Goal: Use online tool/utility: Use online tool/utility

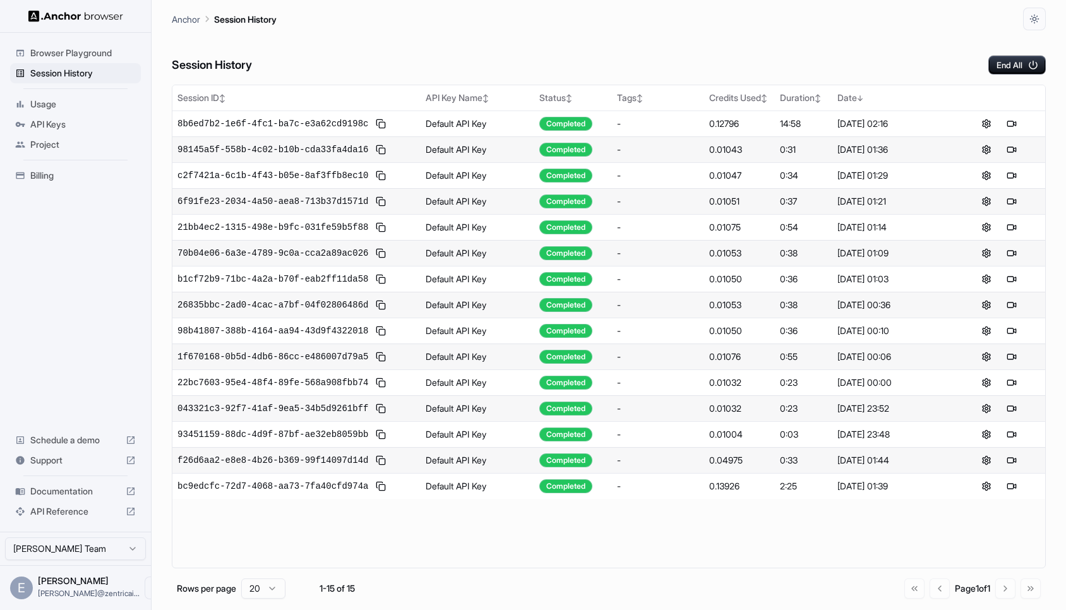
click at [66, 51] on span "Browser Playground" at bounding box center [82, 53] width 105 height 13
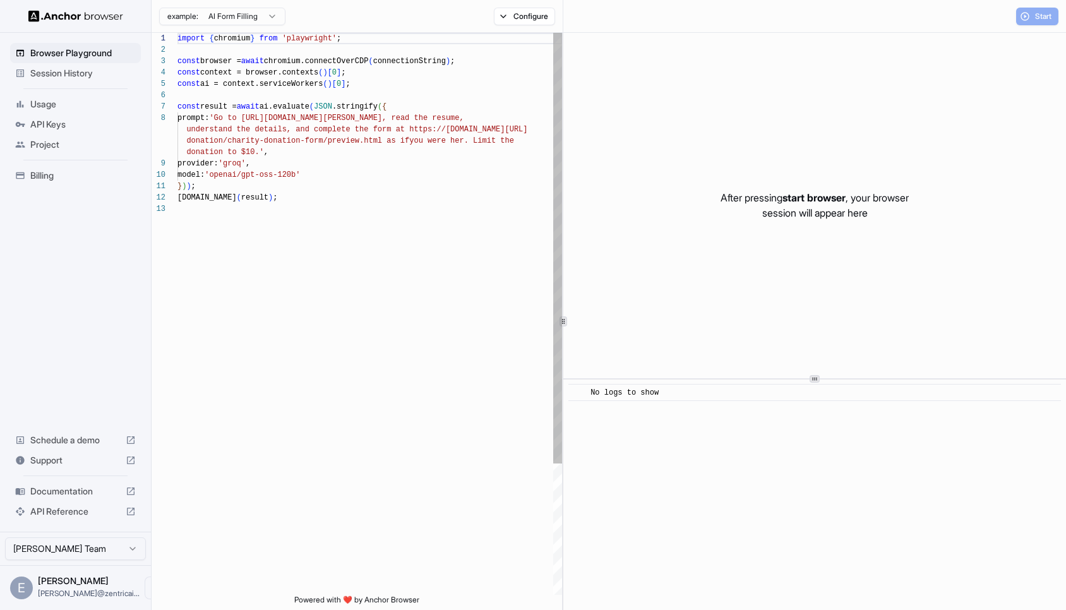
scroll to position [80, 0]
click at [399, 264] on div "import { chromium } from 'playwright' ; const browser = await chromium.connectO…" at bounding box center [369, 399] width 385 height 733
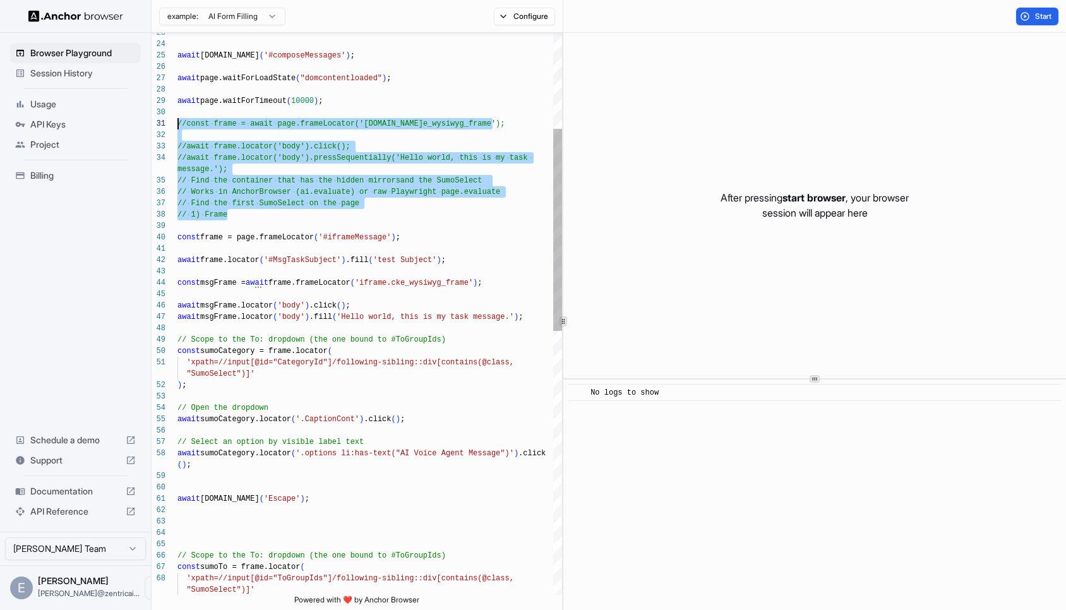
scroll to position [11, 0]
drag, startPoint x: 287, startPoint y: 213, endPoint x: 157, endPoint y: 120, distance: 160.4
click at [177, 120] on div "const msgFrame = await frame.frameLocator ( 'iframe.cke_wysiwyg_frame' ) ; awai…" at bounding box center [369, 547] width 385 height 1563
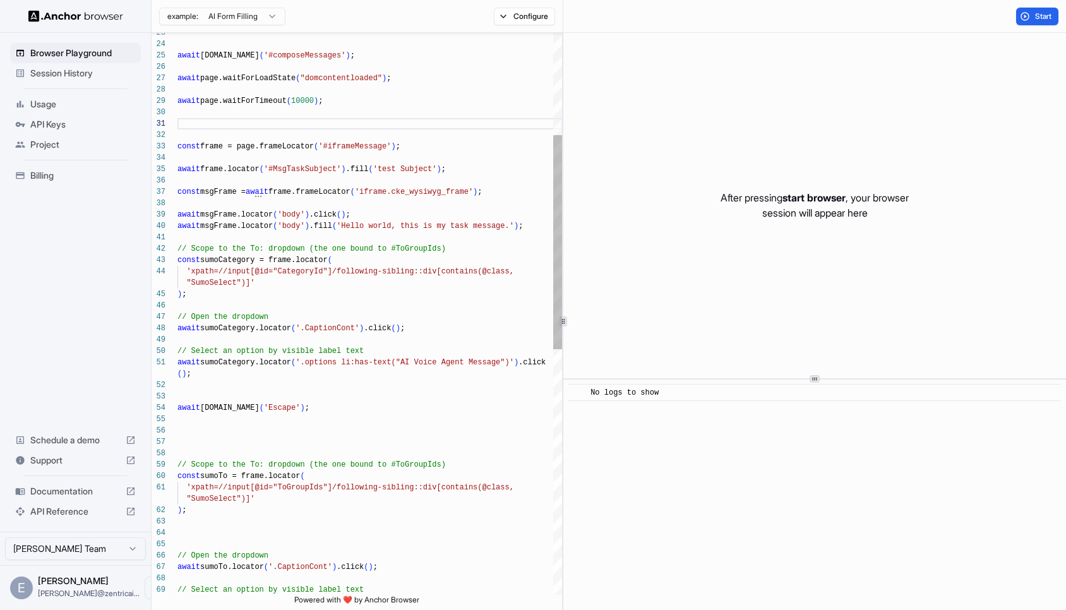
scroll to position [68, 0]
click at [184, 184] on div "const msgFrame = await frame.frameLocator ( 'iframe.cke_wysiwyg_frame' ) ; awai…" at bounding box center [369, 502] width 385 height 1472
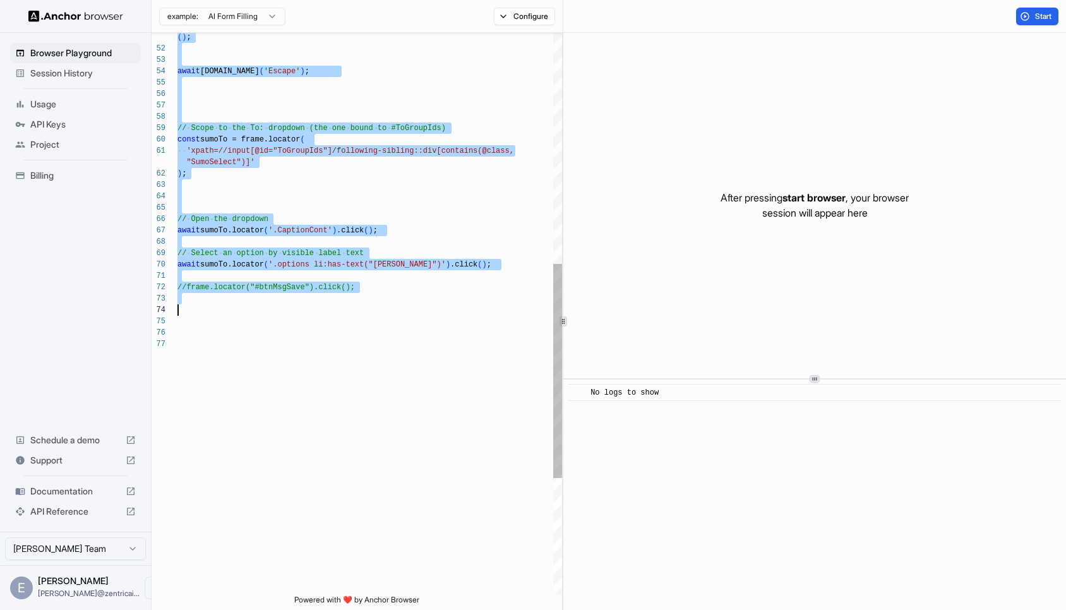
click at [365, 311] on div "( ) ; await [DOMAIN_NAME] ( 'Escape' ) ; // Scope to the To: dropdown (the one …" at bounding box center [369, 165] width 385 height 1472
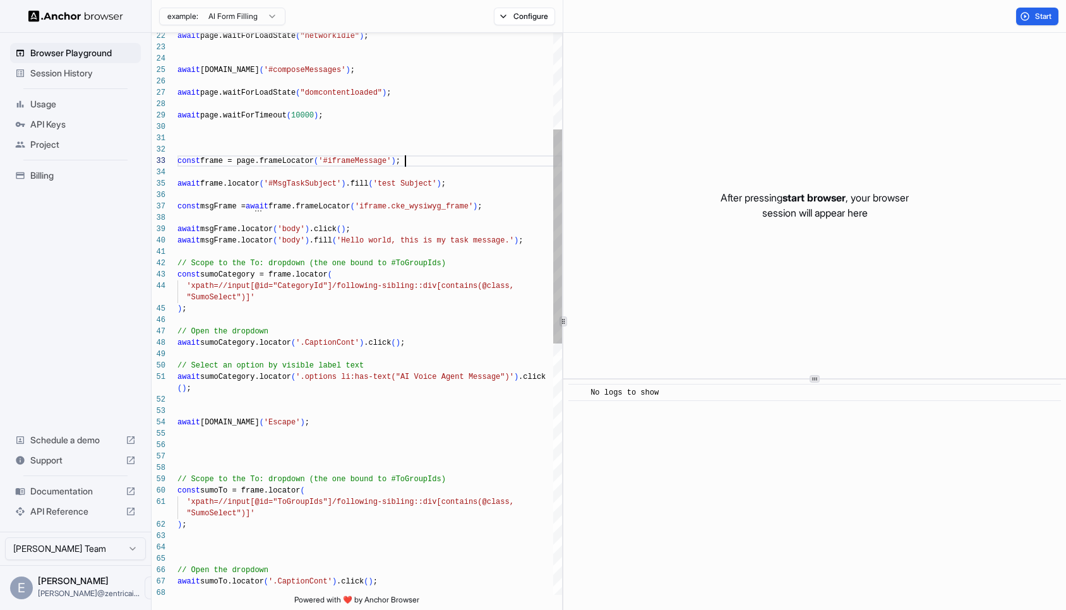
click at [412, 159] on div "const frame = page.frameLocator ( '#iframeMessage' ) ; await frame.locator ( '#…" at bounding box center [369, 516] width 385 height 1472
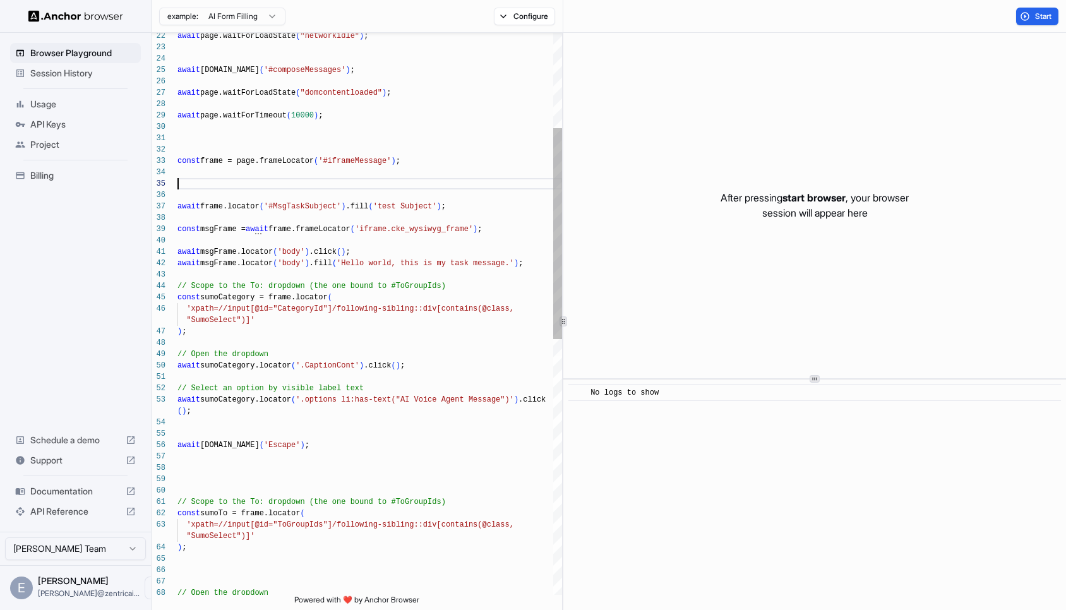
scroll to position [57, 0]
click at [310, 184] on div "const frame = page.frameLocator ( '#iframeMessage' ) ; await frame.locator ( '#…" at bounding box center [369, 527] width 385 height 1494
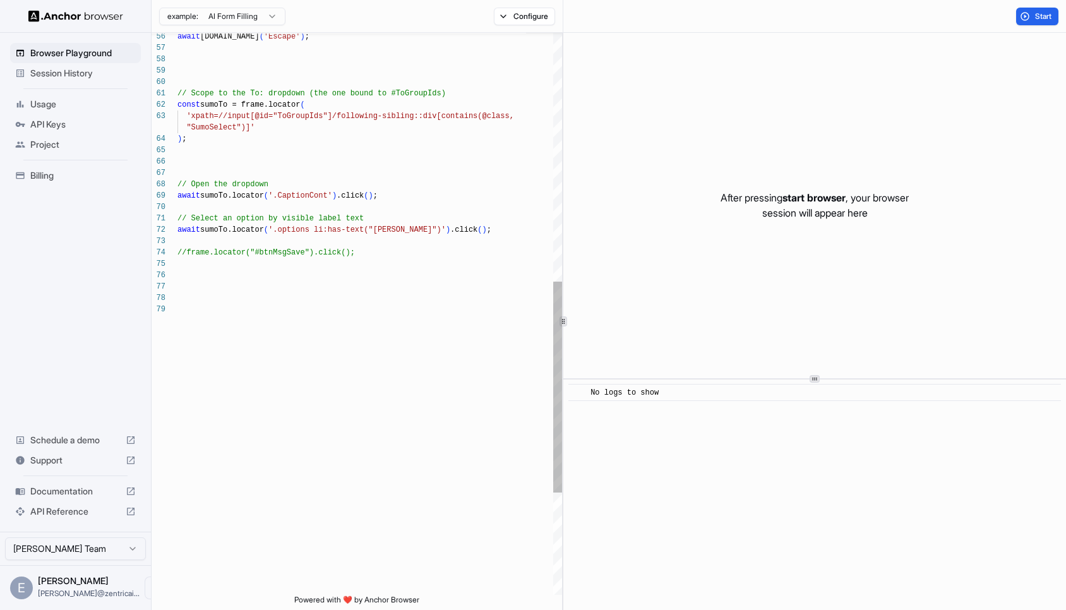
click at [292, 407] on div "await [DOMAIN_NAME] ( 'Escape' ) ; // Scope to the To: dropdown (the one bound …" at bounding box center [369, 119] width 385 height 1494
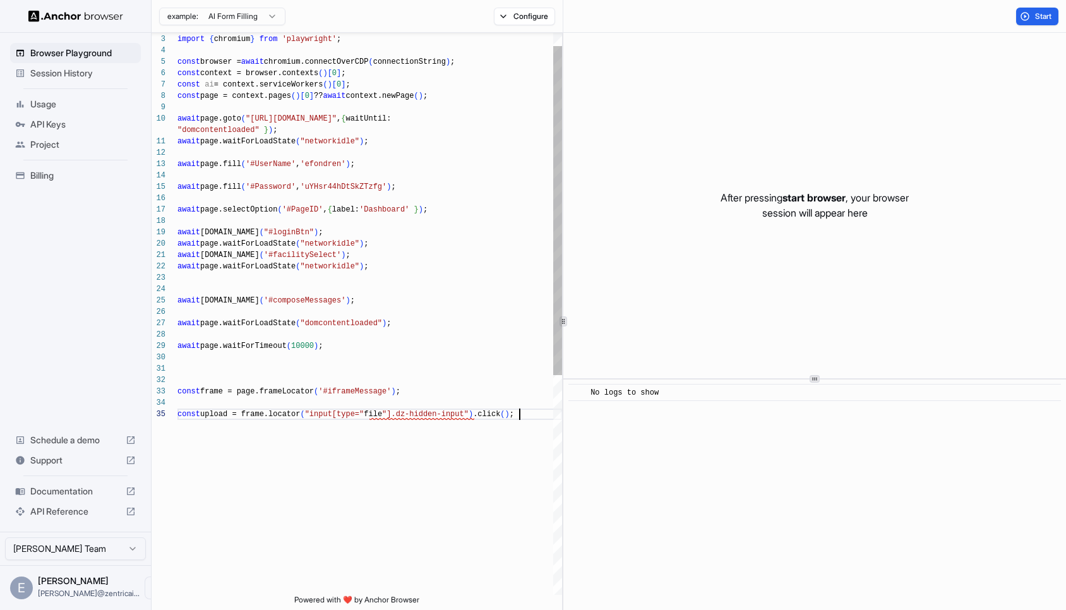
click at [350, 349] on div "const frame = page.frameLocator ( '#iframeMessage' ) ; const upload = frame.loc…" at bounding box center [369, 491] width 385 height 960
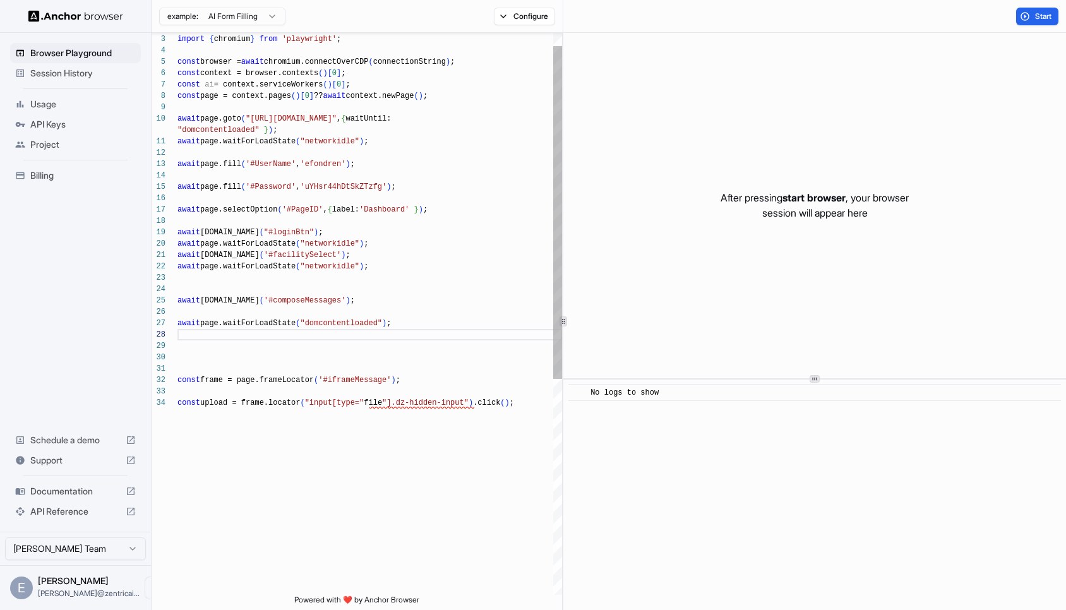
click at [337, 267] on div "const frame = page.frameLocator ( '#iframeMessage' ) ; const upload = frame.loc…" at bounding box center [369, 485] width 385 height 949
click at [349, 322] on div "const frame = page.frameLocator ( '#iframeMessage' ) ; const upload = frame.loc…" at bounding box center [369, 485] width 385 height 949
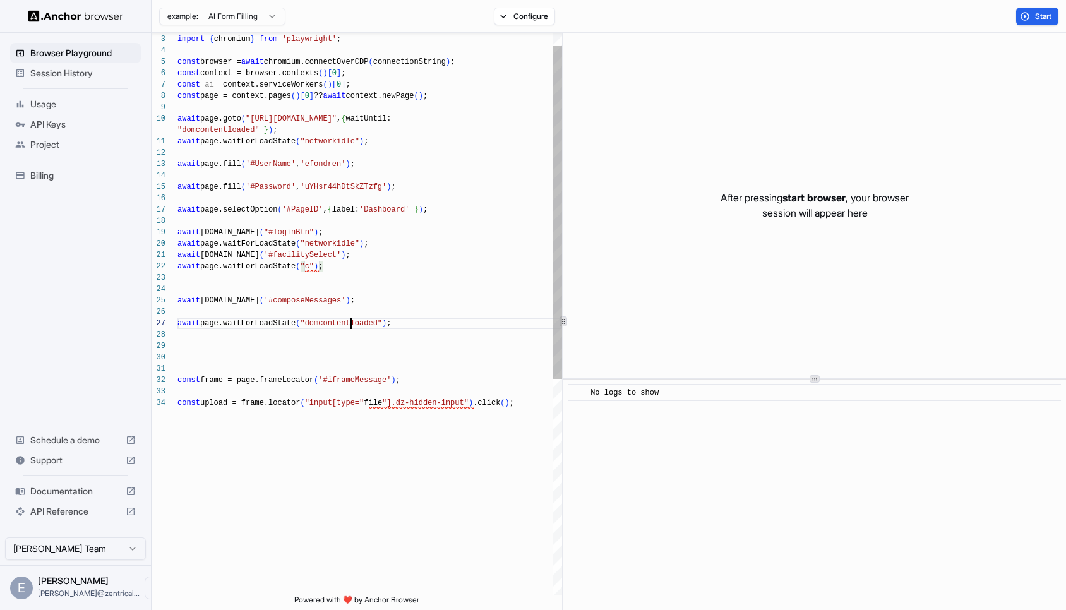
click at [349, 322] on div "const frame = page.frameLocator ( '#iframeMessage' ) ; const upload = frame.loc…" at bounding box center [369, 485] width 385 height 949
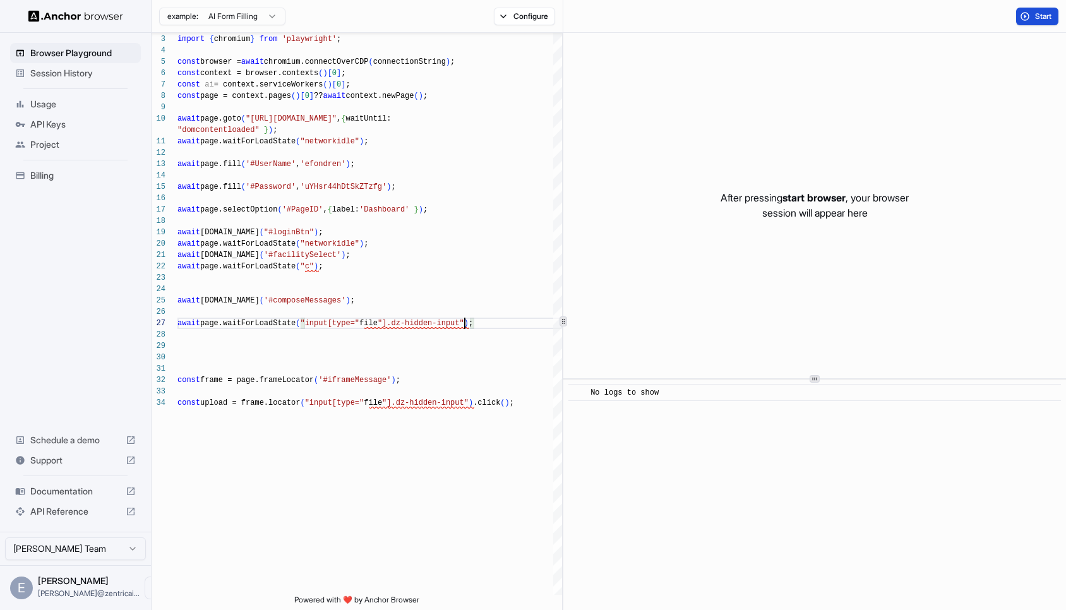
click at [1035, 17] on span "Start" at bounding box center [1044, 16] width 18 height 10
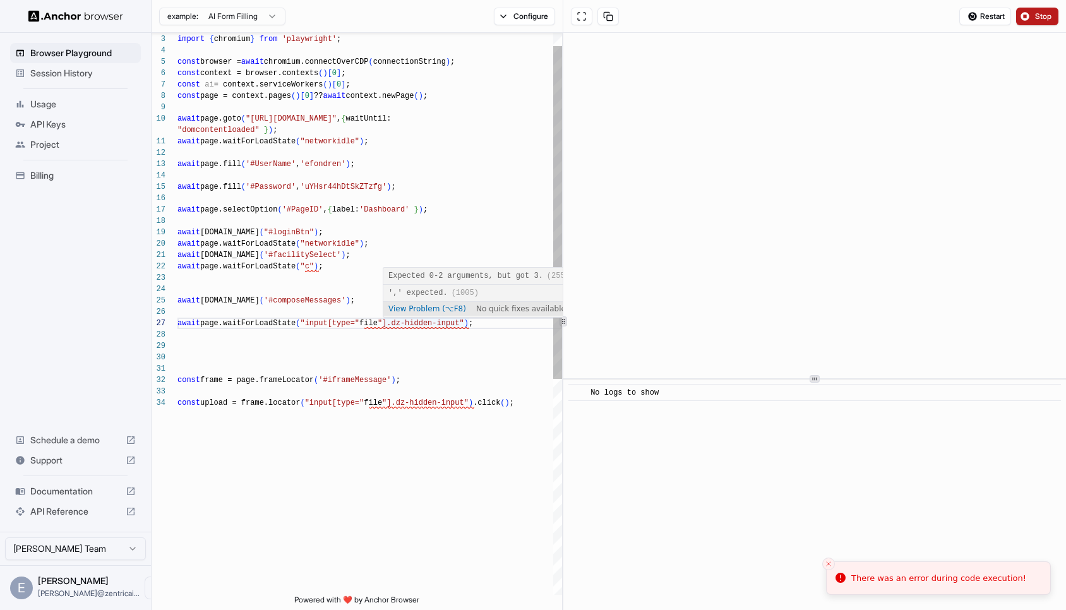
click at [500, 325] on div "const frame = page.frameLocator ( '#iframeMessage' ) ; const upload = frame.loc…" at bounding box center [369, 485] width 385 height 949
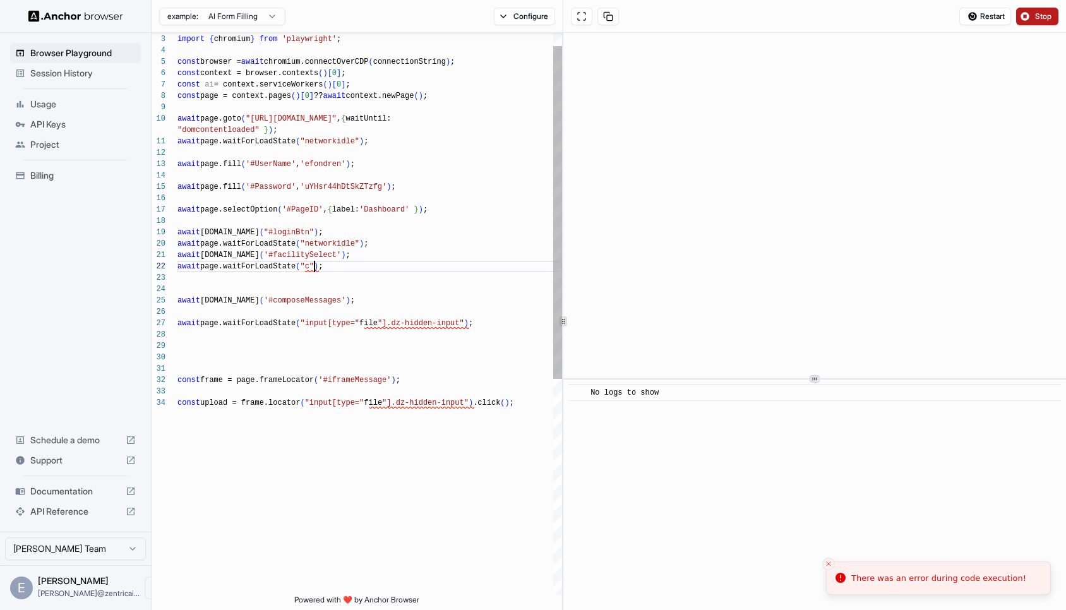
click at [316, 263] on div "const frame = page.frameLocator ( '#iframeMessage' ) ; const upload = frame.loc…" at bounding box center [369, 485] width 385 height 949
click at [382, 322] on div "const frame = page.frameLocator ( '#iframeMessage' ) ; const upload = frame.loc…" at bounding box center [369, 485] width 385 height 949
click at [310, 321] on div "const frame = page.frameLocator ( '#iframeMessage' ) ; const upload = frame.loc…" at bounding box center [369, 485] width 385 height 949
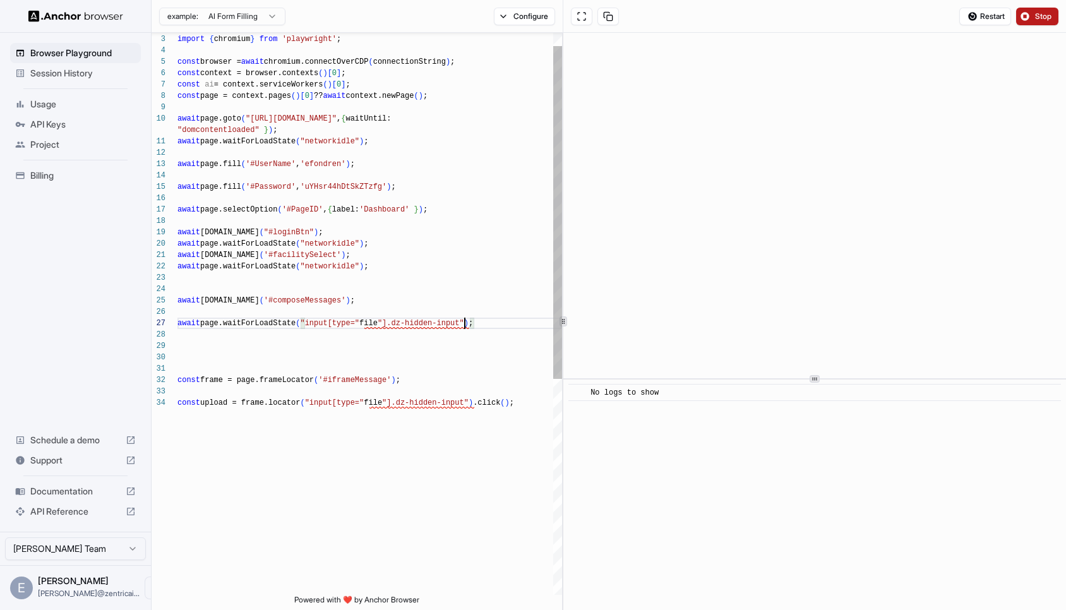
scroll to position [45, 0]
click at [316, 404] on div "const frame = page.frameLocator ( '#iframeMessage' ) ; const upload = frame.loc…" at bounding box center [369, 485] width 385 height 949
click at [474, 400] on div "const frame = page.frameLocator ( '#iframeMessage' ) ; const upload = frame.loc…" at bounding box center [369, 485] width 385 height 949
click at [1037, 16] on span "Stop" at bounding box center [1044, 16] width 18 height 10
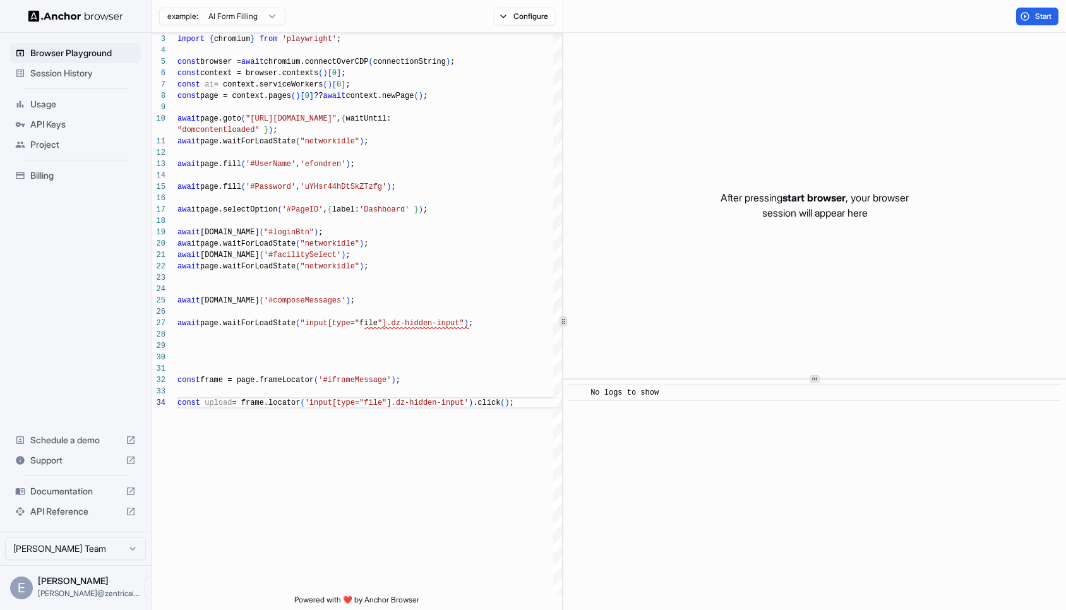
click at [1030, 18] on button "Start" at bounding box center [1037, 17] width 42 height 18
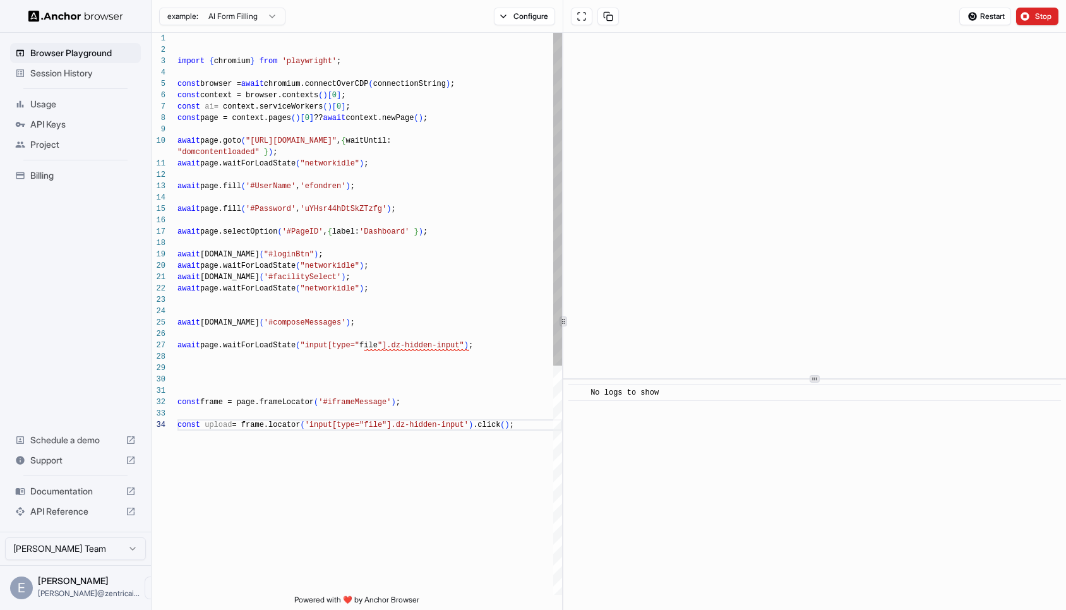
click at [310, 343] on div "const frame = page.frameLocator ( '#iframeMessage' ) ; const upload = frame.loc…" at bounding box center [369, 507] width 385 height 949
click at [338, 287] on div "const frame = page.frameLocator ( '#iframeMessage' ) ; const upload = frame.loc…" at bounding box center [369, 507] width 385 height 949
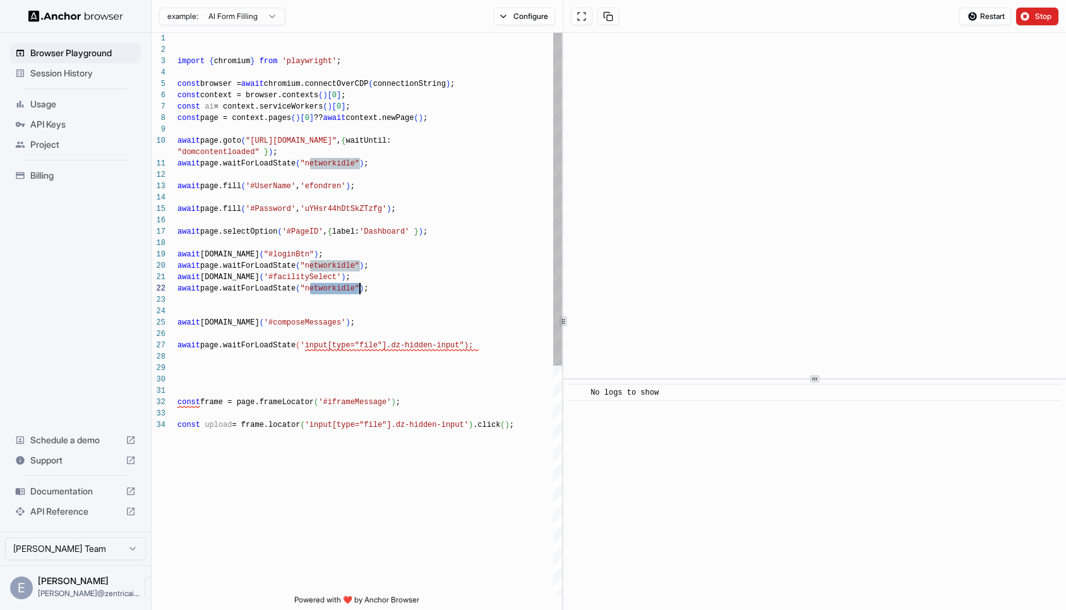
click at [310, 346] on div "const frame = page.frameLocator ( '#iframeMessage' ) ; const upload = frame.loc…" at bounding box center [369, 507] width 385 height 949
click at [467, 348] on div "const frame = page.frameLocator ( '#iframeMessage' ) ; const upload = frame.loc…" at bounding box center [369, 507] width 385 height 949
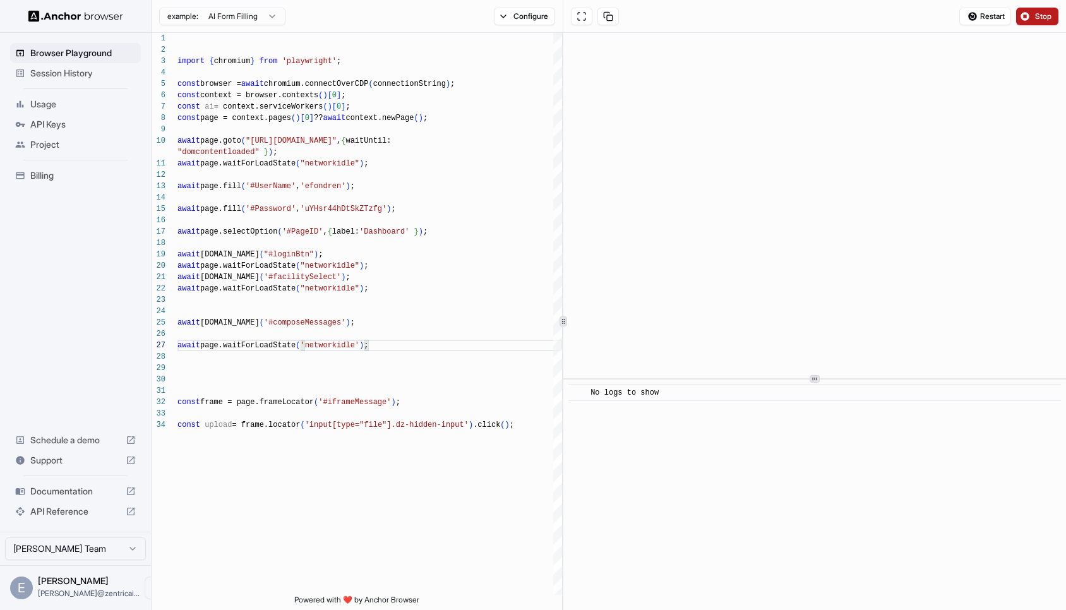
click at [1045, 13] on span "Stop" at bounding box center [1044, 16] width 18 height 10
click at [1038, 16] on span "Start" at bounding box center [1044, 16] width 18 height 10
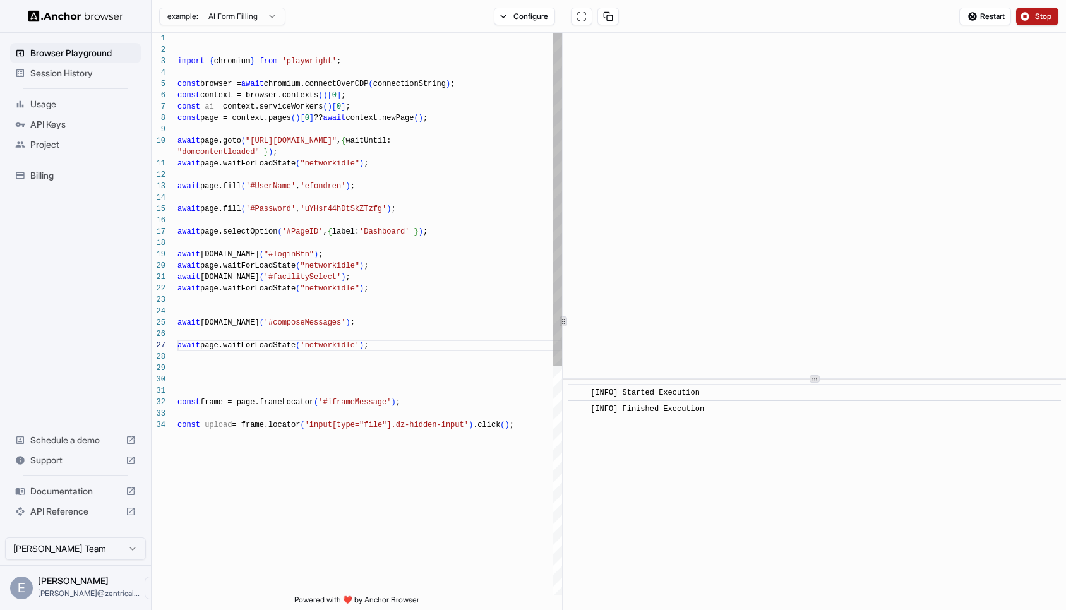
click at [399, 385] on div "const frame = page.frameLocator ( '#iframeMessage' ) ; const upload = frame.loc…" at bounding box center [369, 507] width 385 height 949
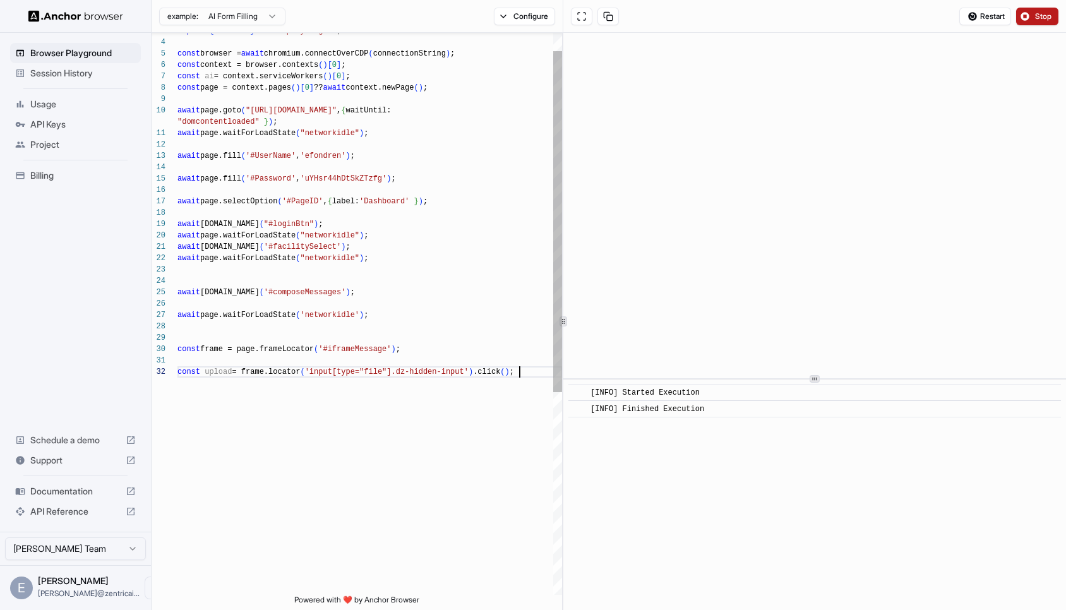
scroll to position [23, 0]
click at [525, 373] on div "const frame = page.frameLocator ( '#iframeMessage' ) ; const upload = frame.loc…" at bounding box center [369, 466] width 385 height 926
click at [181, 112] on div "const frame = page.frameLocator ( '#iframeMessage' ) ; const upload = frame.loc…" at bounding box center [369, 466] width 385 height 926
click at [543, 388] on div "const frame = page.frameLocator ( '#iframeMessage' ) ; const upload = frame.loc…" at bounding box center [369, 466] width 385 height 926
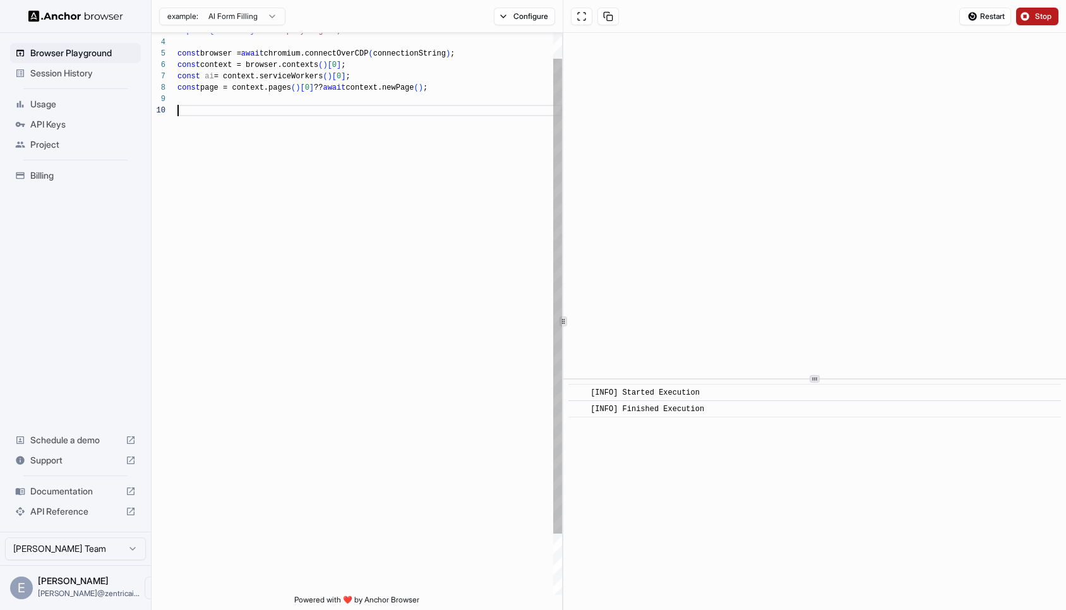
scroll to position [34, 0]
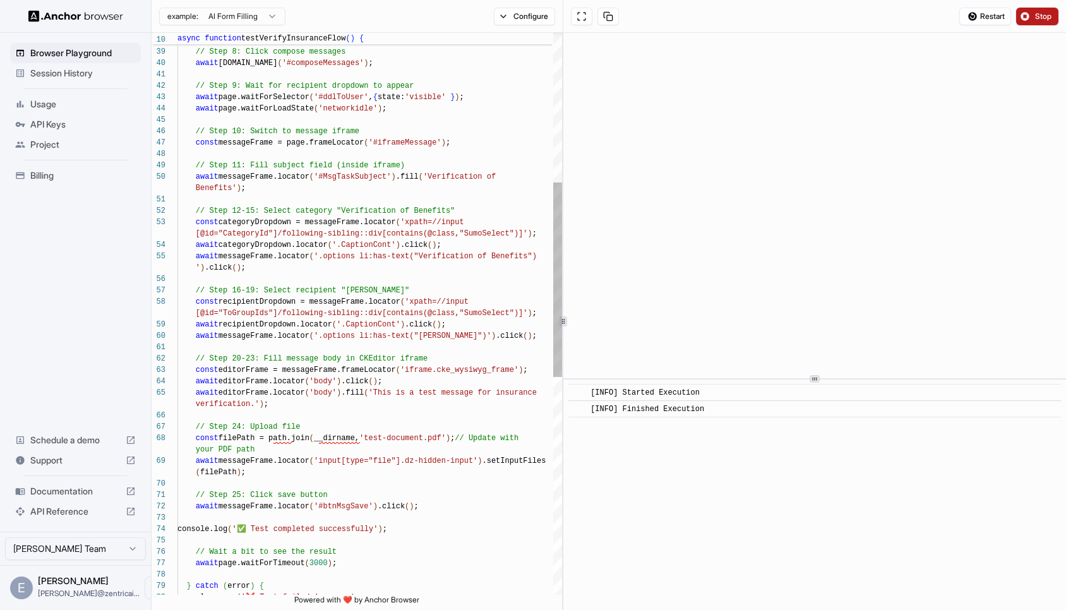
click at [196, 440] on div "// Step 11: Fill subject field (inside iframe) const messageFrame = page.frameL…" at bounding box center [369, 413] width 385 height 1620
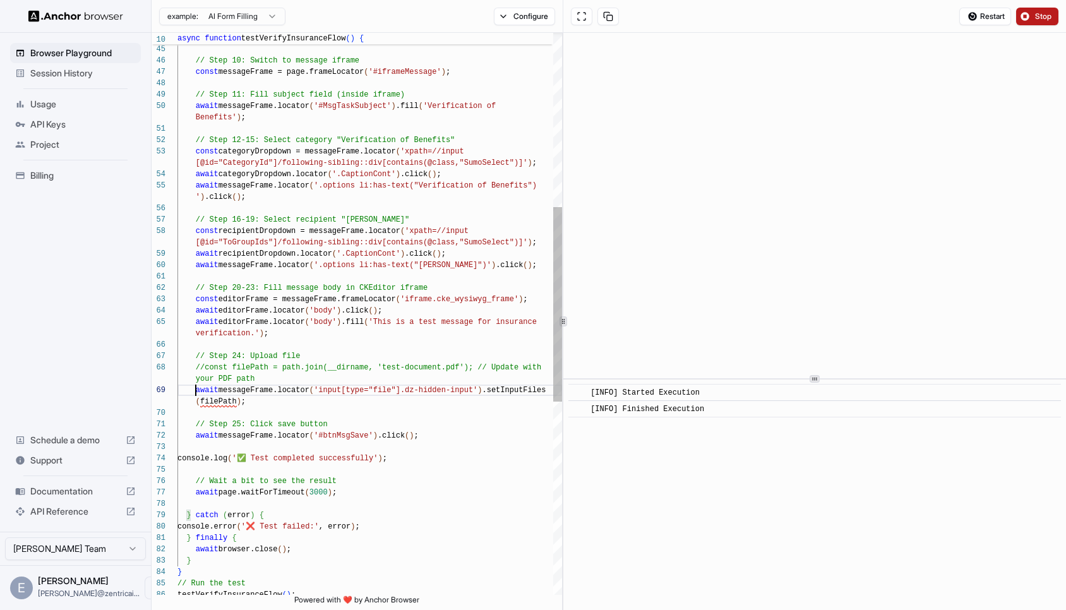
click at [195, 392] on div "// Step 11: Fill subject field (inside iframe) const messageFrame = page.frameL…" at bounding box center [369, 342] width 385 height 1620
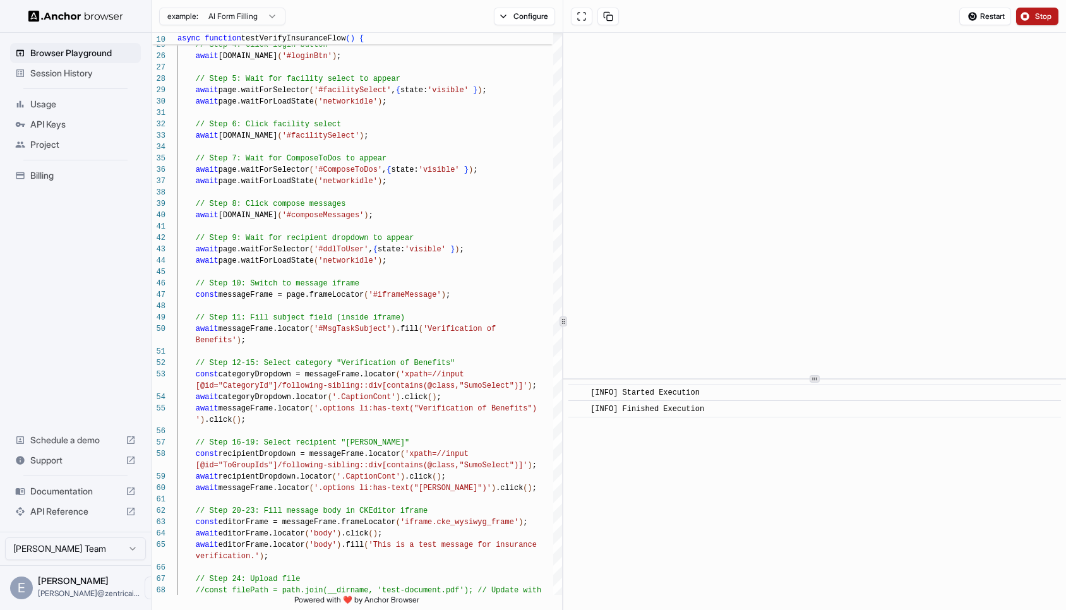
click at [1035, 15] on span "Stop" at bounding box center [1044, 16] width 18 height 10
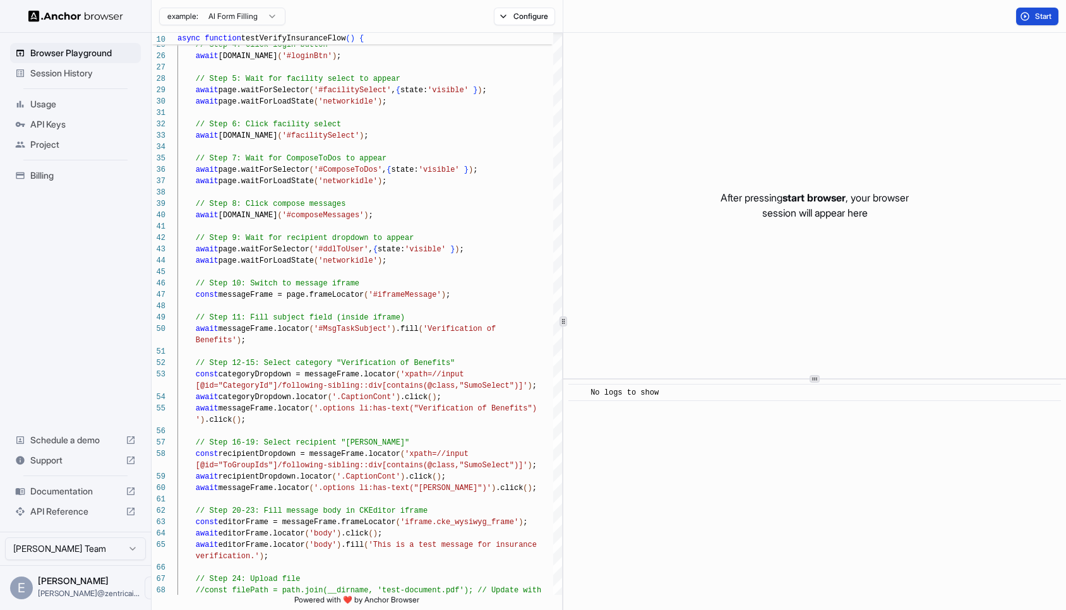
click at [1031, 21] on button "Start" at bounding box center [1037, 17] width 42 height 18
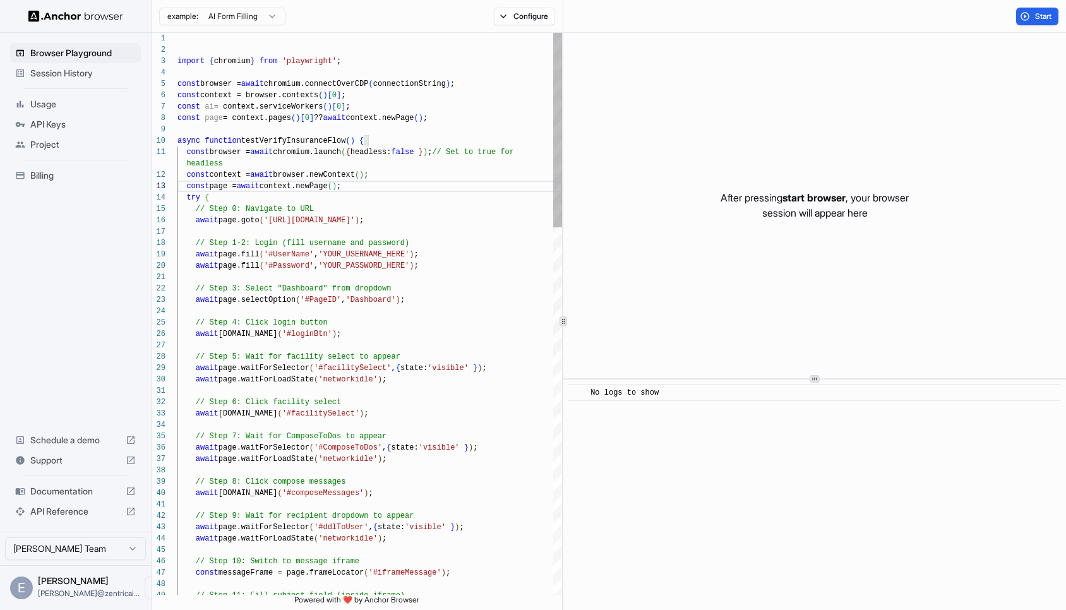
scroll to position [11, 0]
drag, startPoint x: 368, startPoint y: 185, endPoint x: 420, endPoint y: 162, distance: 57.1
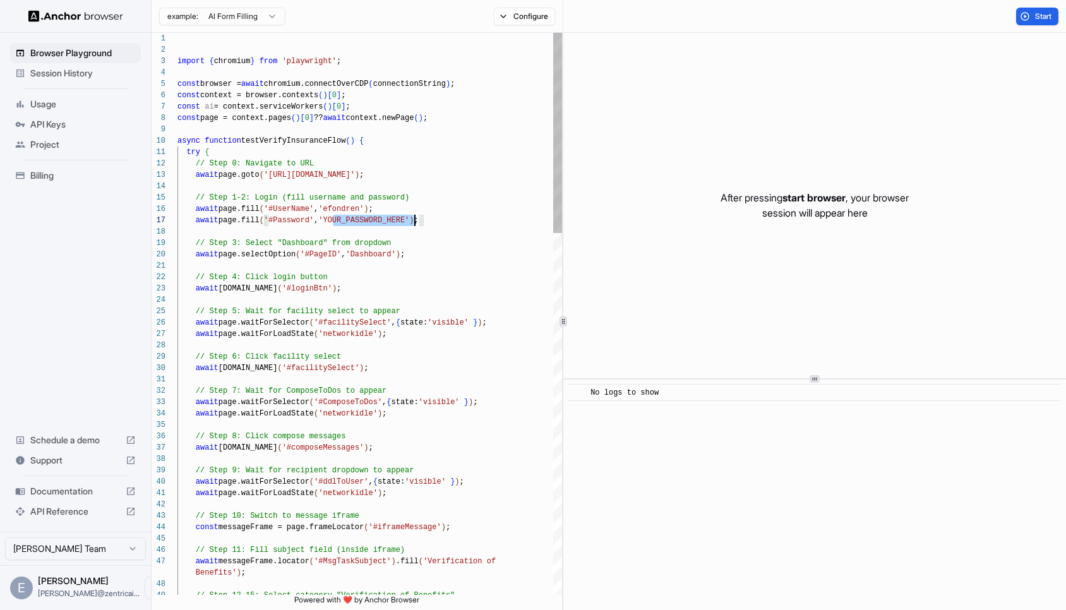
click at [1028, 14] on button "Start" at bounding box center [1037, 17] width 42 height 18
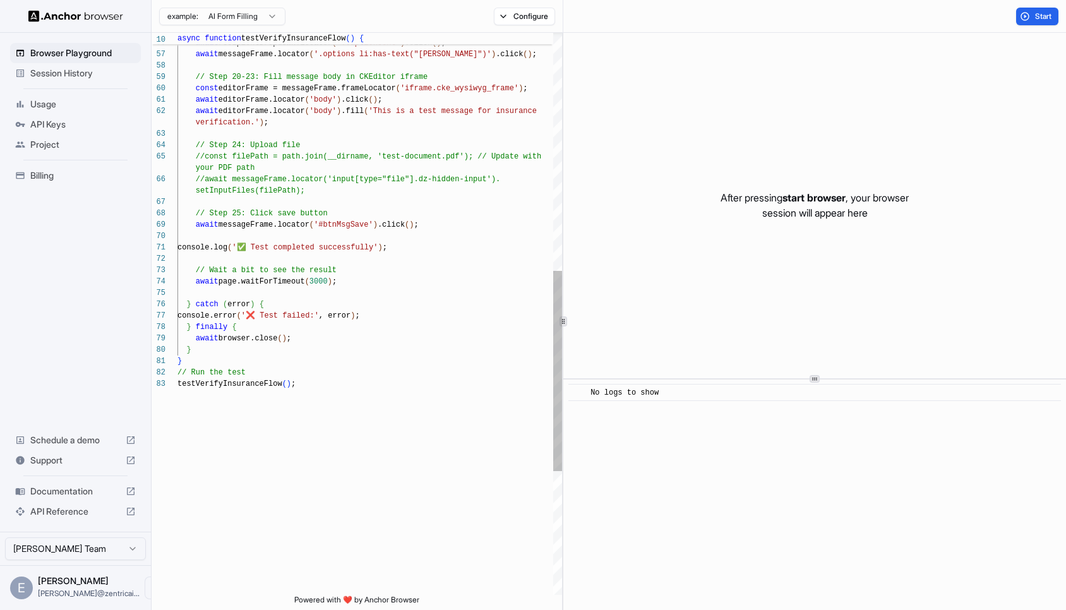
click at [274, 315] on div "await recipientDropdown.locator ( '.CaptionCont' ) .click ( ) ; await messageFr…" at bounding box center [369, 153] width 385 height 1574
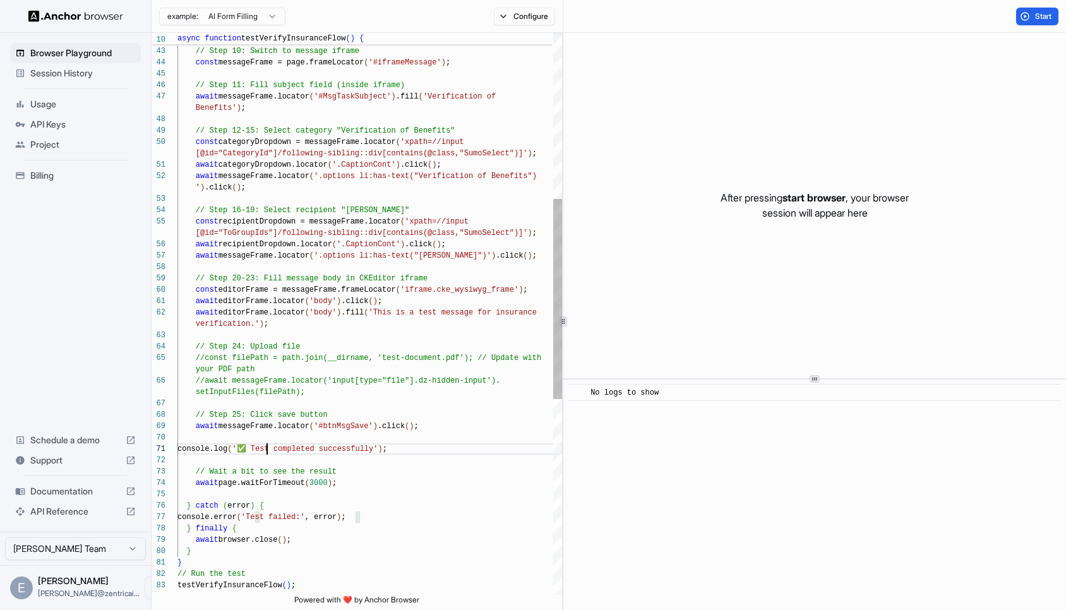
click at [267, 448] on div "await recipientDropdown.locator ( '.CaptionCont' ) .click ( ) ; await messageFr…" at bounding box center [369, 355] width 385 height 1574
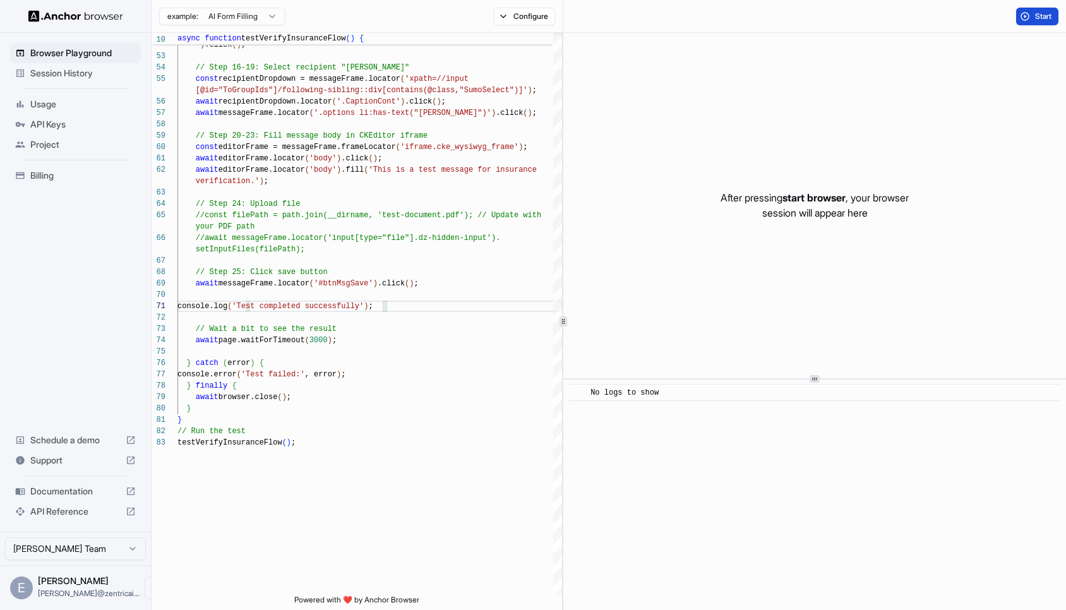
click at [1033, 18] on button "Start" at bounding box center [1037, 17] width 42 height 18
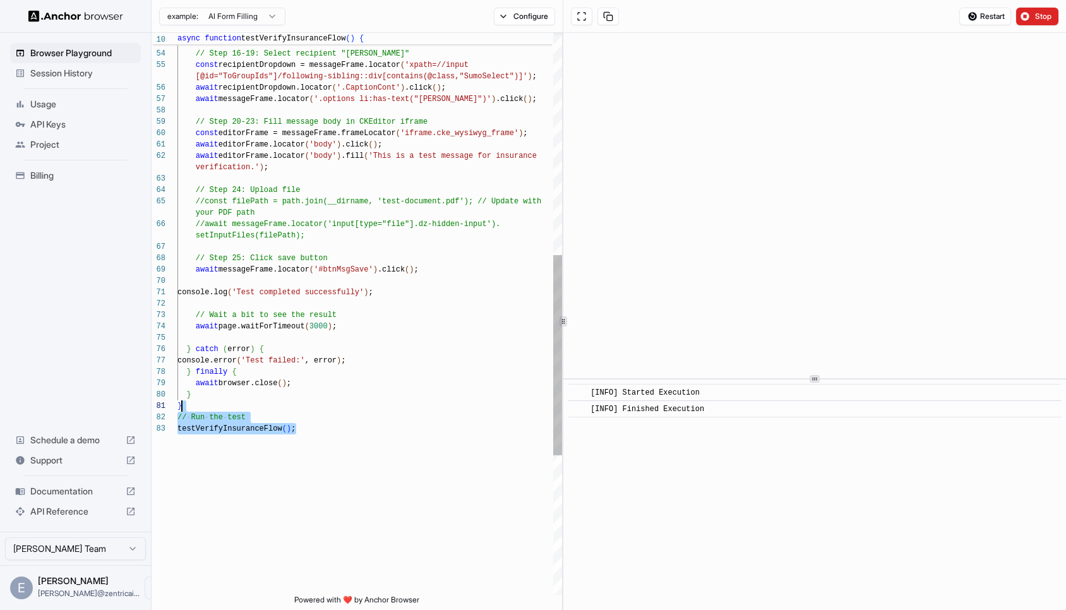
drag, startPoint x: 315, startPoint y: 428, endPoint x: 319, endPoint y: 405, distance: 23.2
click at [319, 405] on div "' ) .click ( ) ; // Step 16-19: Select recipient "[PERSON_NAME]" const recipien…" at bounding box center [369, 198] width 385 height 1574
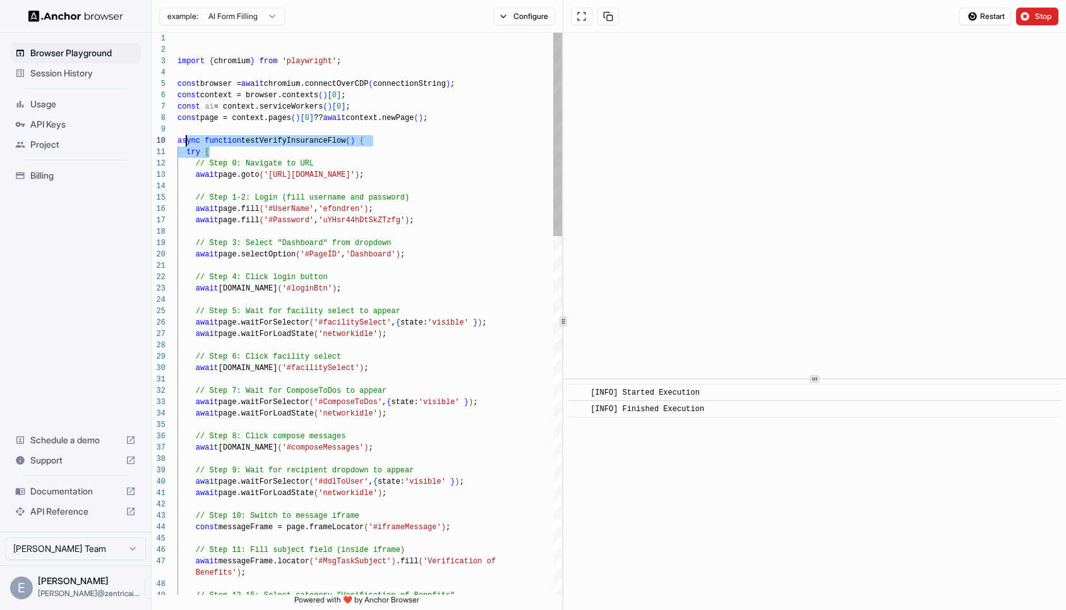
scroll to position [102, 0]
drag, startPoint x: 212, startPoint y: 152, endPoint x: 174, endPoint y: 140, distance: 39.2
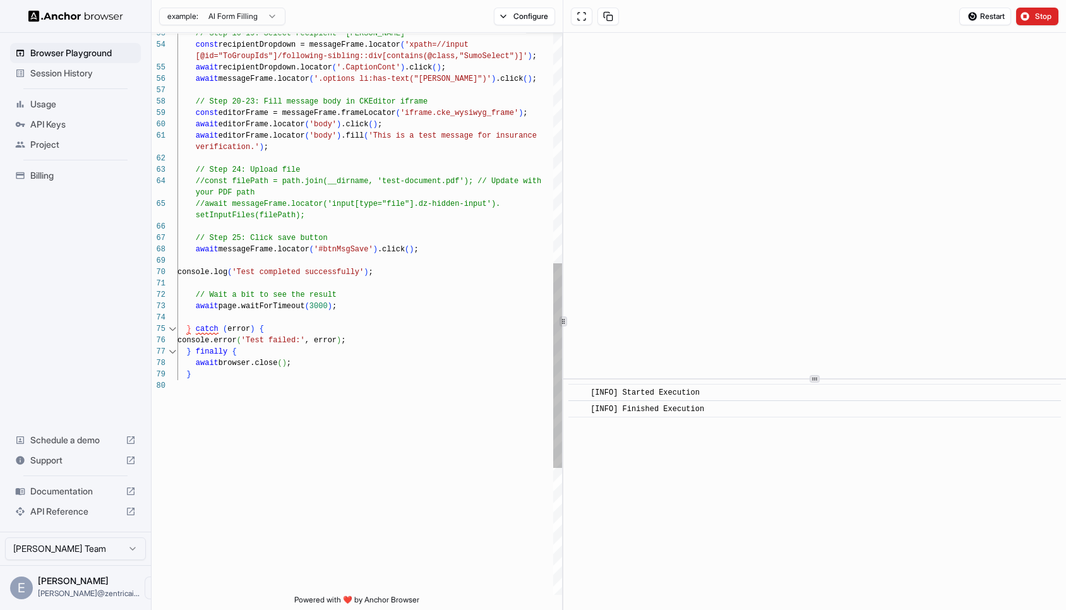
scroll to position [0, 0]
drag, startPoint x: 186, startPoint y: 318, endPoint x: 248, endPoint y: 380, distance: 87.1
click at [248, 380] on div "// Step 16-19: Select recipient "[PERSON_NAME]" const recipientDropdown = messa…" at bounding box center [369, 172] width 385 height 1540
click at [390, 301] on div "// Step 16-19: Select recipient "[PERSON_NAME]" const recipientDropdown = messa…" at bounding box center [369, 172] width 385 height 1540
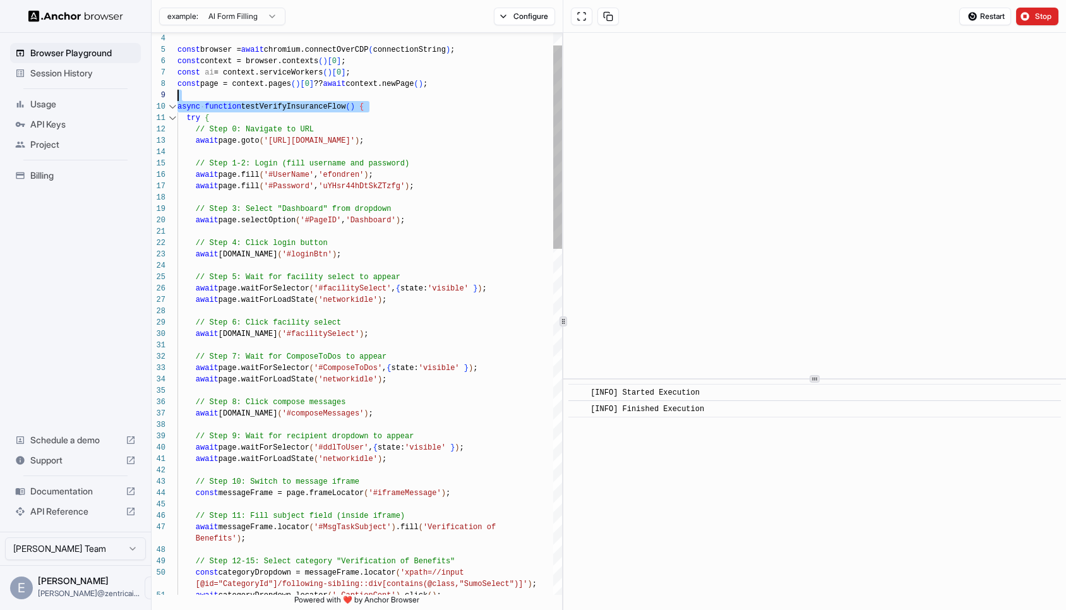
scroll to position [91, 0]
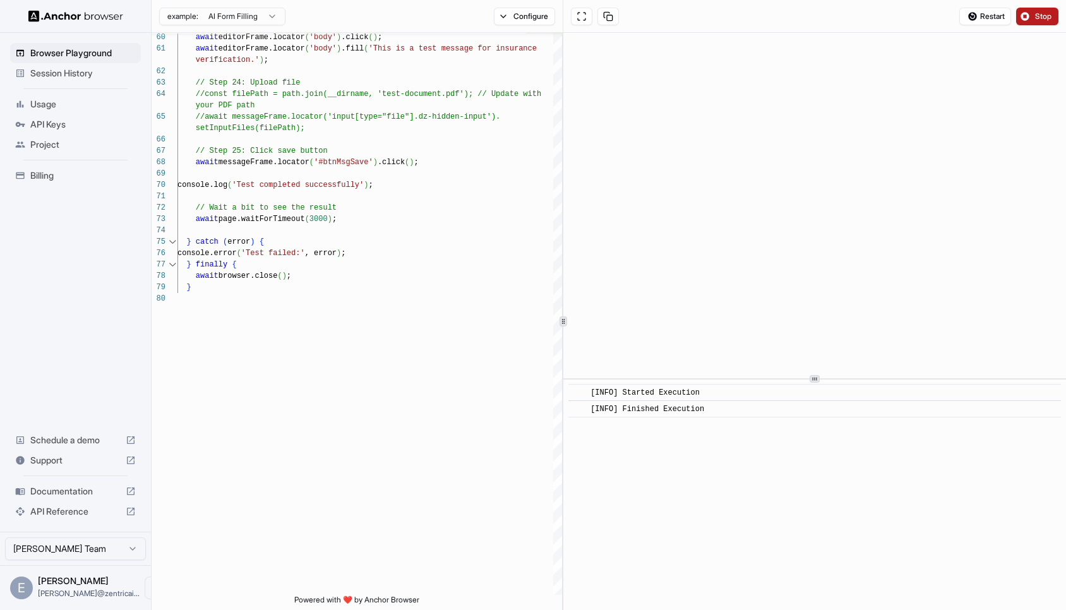
click at [1024, 14] on button "Stop" at bounding box center [1037, 17] width 42 height 18
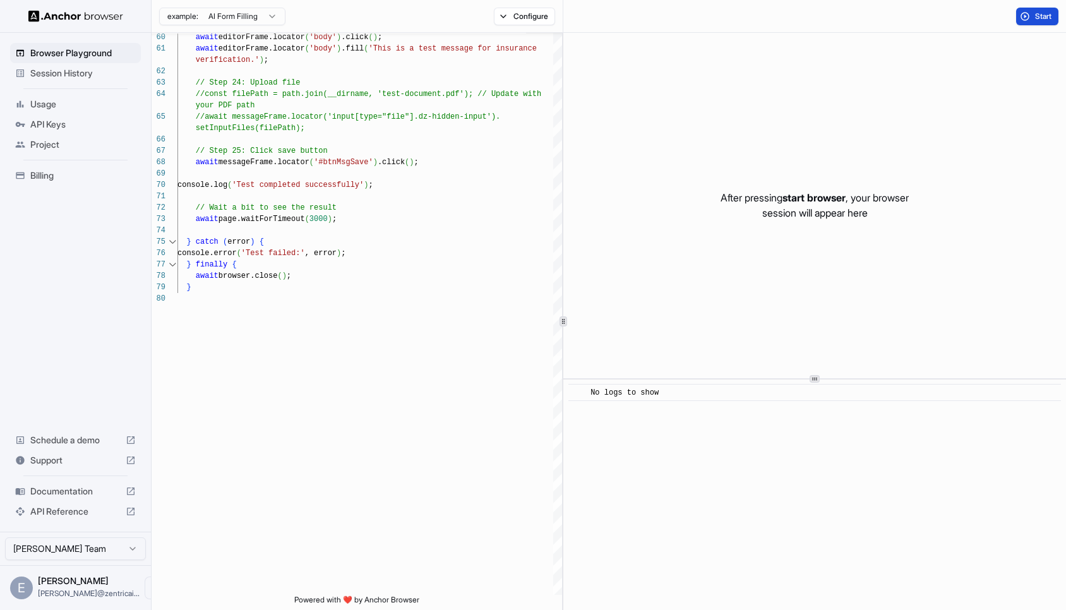
click at [1026, 15] on button "Start" at bounding box center [1037, 17] width 42 height 18
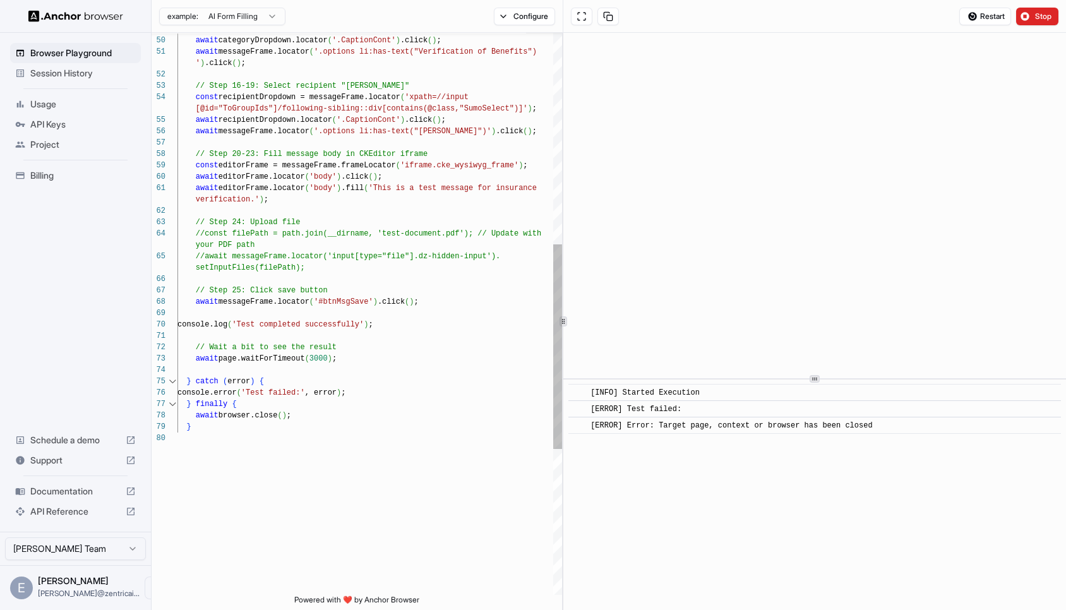
type textarea "**********"
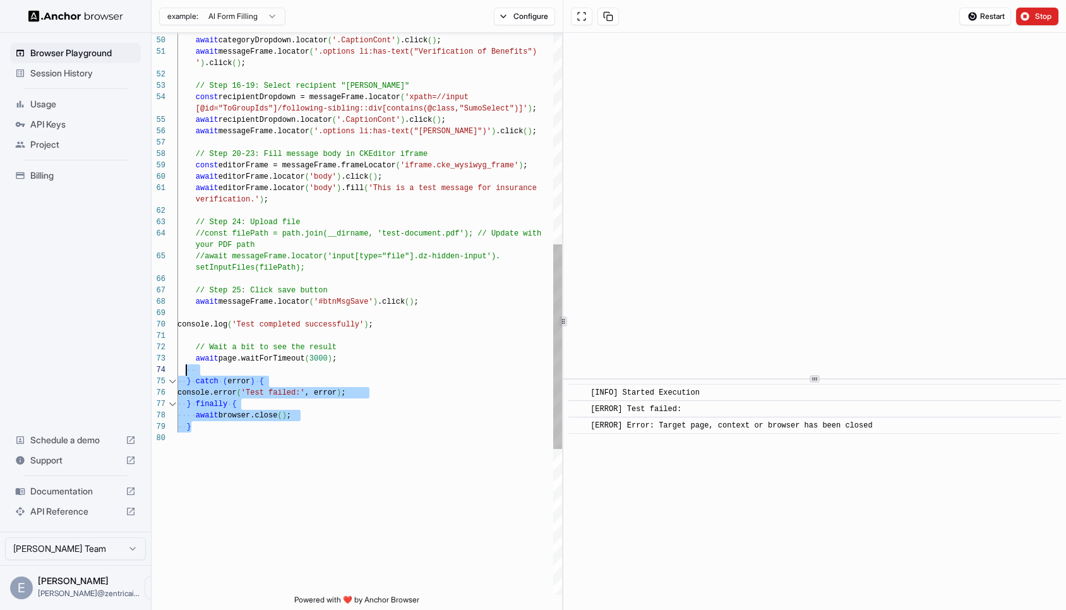
drag, startPoint x: 202, startPoint y: 429, endPoint x: 185, endPoint y: 373, distance: 58.1
click at [185, 373] on div "' ) .click ( ) ; await messageFrame.locator ( '.options li:has-text("Verificati…" at bounding box center [369, 225] width 385 height 1540
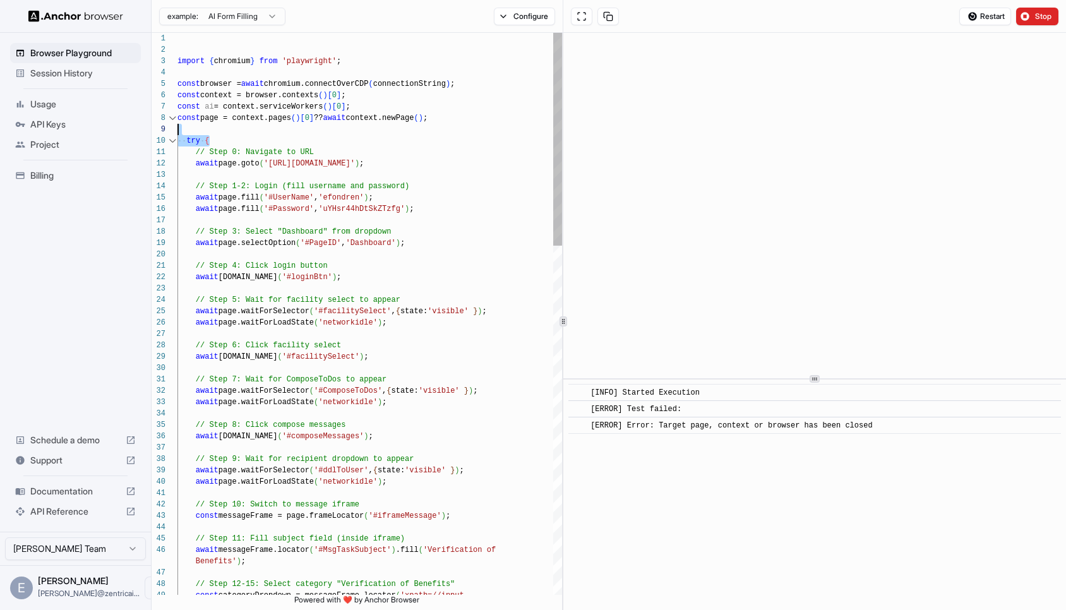
scroll to position [91, 0]
drag, startPoint x: 246, startPoint y: 139, endPoint x: 246, endPoint y: 131, distance: 7.6
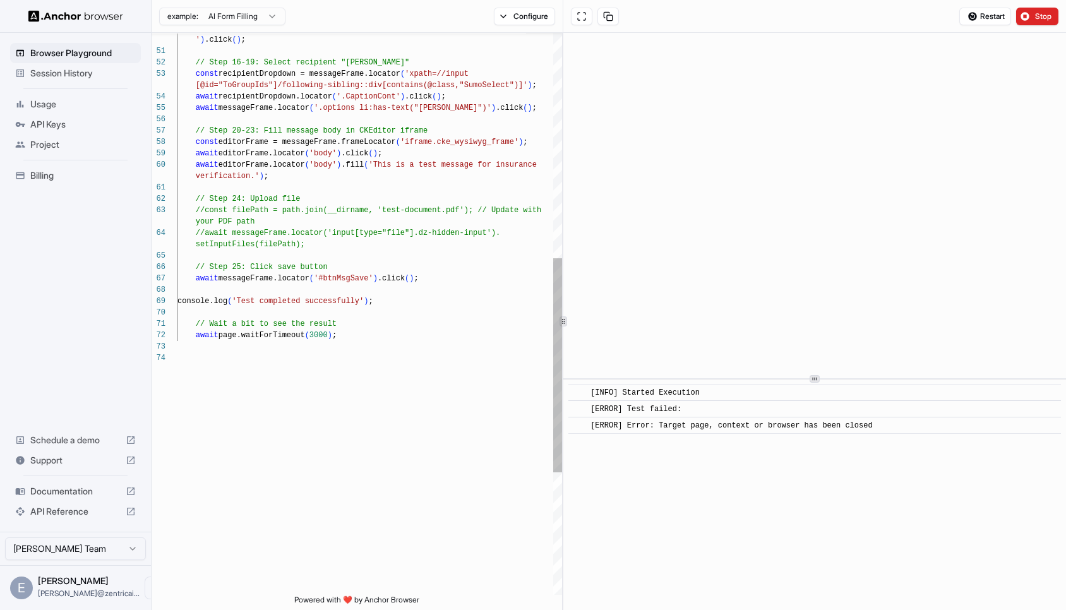
click at [359, 344] on div "await messageFrame.locator ( '.options li:has-text("Verification of Benefits") …" at bounding box center [369, 179] width 385 height 1472
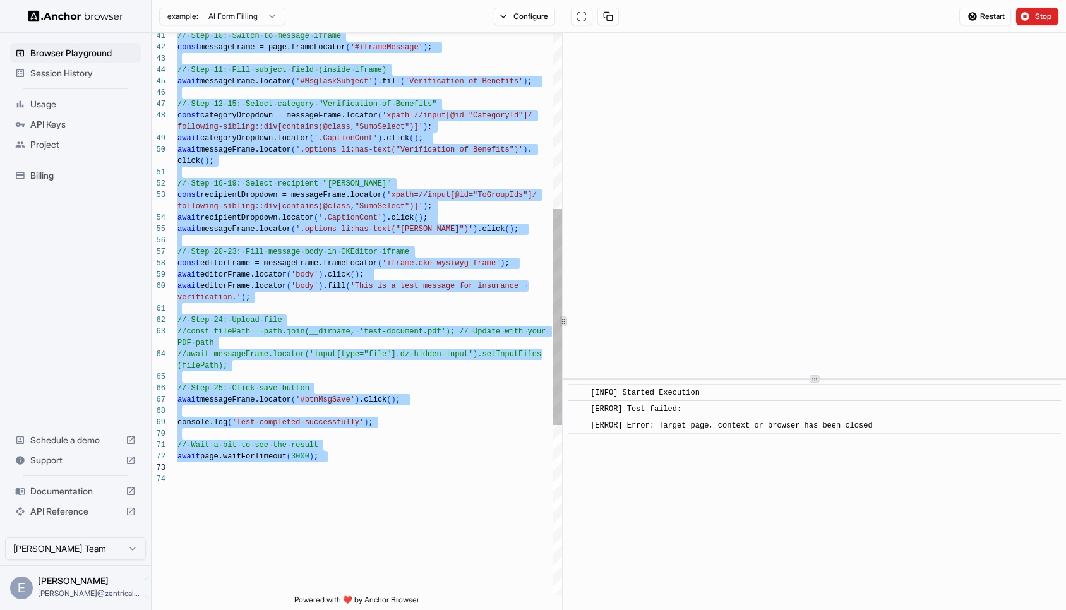
click at [436, 306] on div "click ( ) ; // Step 16-19: Select recipient "[PERSON_NAME]" const recipientDrop…" at bounding box center [369, 306] width 385 height 1460
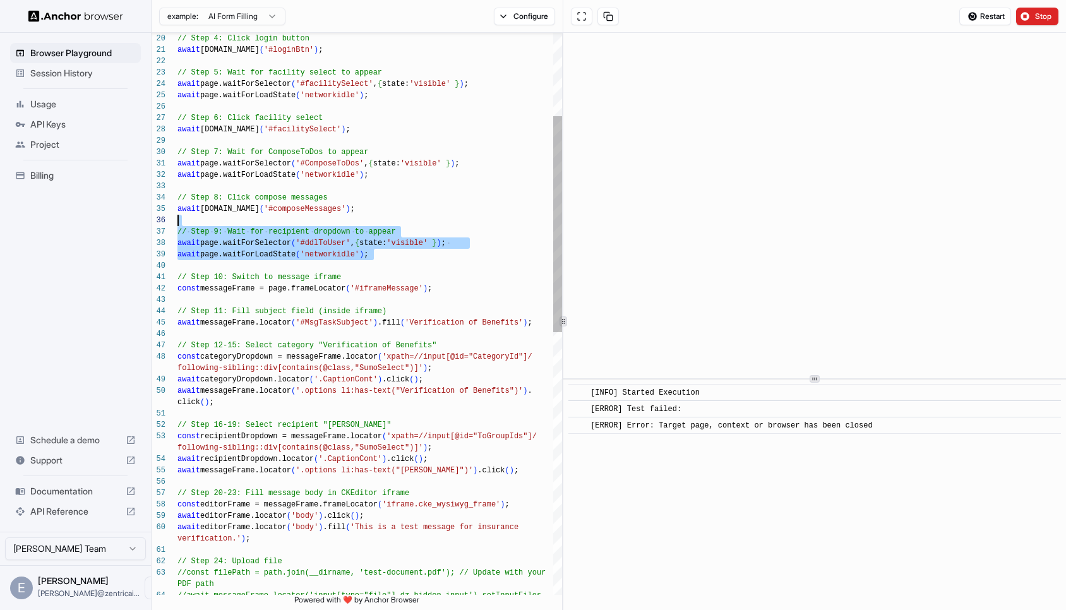
scroll to position [57, 0]
drag, startPoint x: 406, startPoint y: 257, endPoint x: 428, endPoint y: 218, distance: 44.7
click at [428, 218] on div "click ( ) ; // Step 16-19: Select recipient "[PERSON_NAME]" const recipientDrop…" at bounding box center [369, 547] width 385 height 1460
click at [356, 256] on div "click ( ) ; // Step 16-19: Select recipient "[PERSON_NAME]" const recipientDrop…" at bounding box center [369, 547] width 385 height 1460
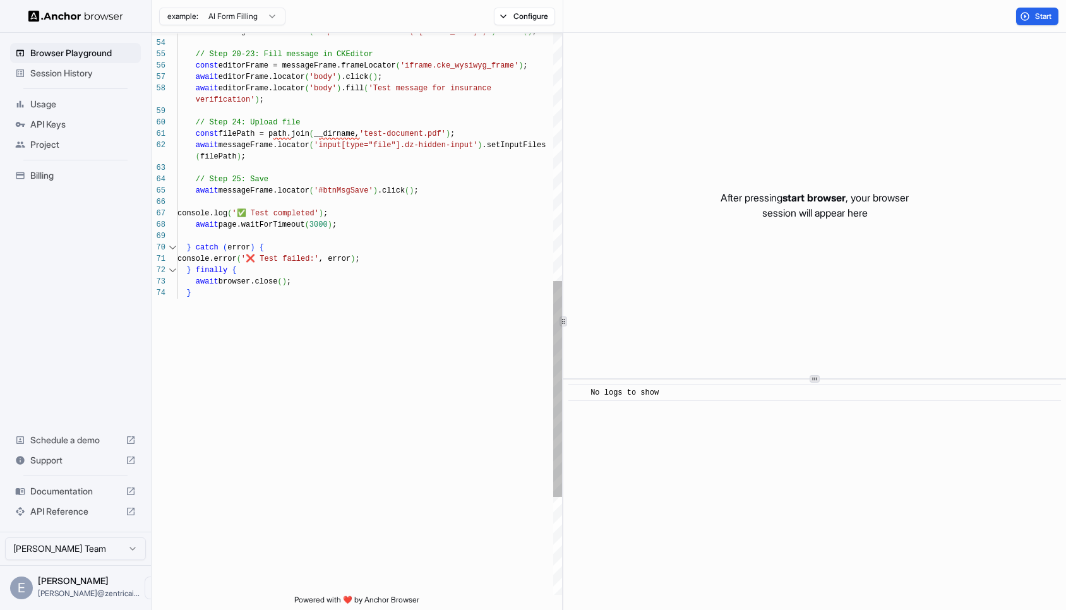
click at [279, 257] on div "await messageFrame.locator ( '.options li:has-text("[PERSON_NAME]")' ) .click (…" at bounding box center [369, 119] width 385 height 1460
click at [268, 210] on div "await messageFrame.locator ( '.options li:has-text("[PERSON_NAME]")' ) .click (…" at bounding box center [369, 119] width 385 height 1460
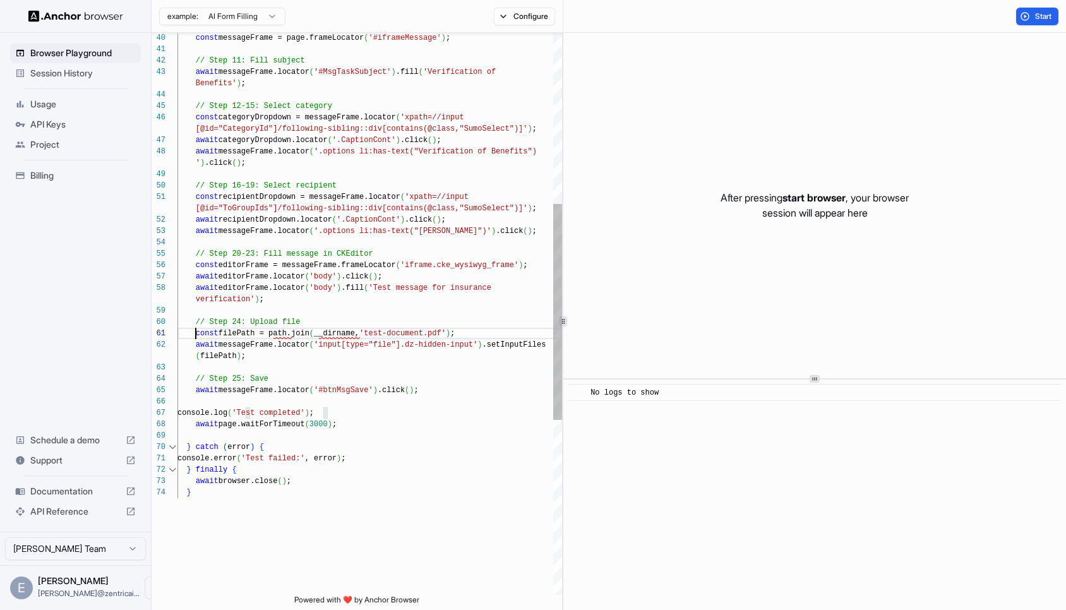
click at [195, 335] on div "await messageFrame.locator ( '.options li:has-text("[PERSON_NAME]")' ) .click (…" at bounding box center [369, 319] width 385 height 1460
click at [195, 345] on div "await messageFrame.locator ( '.options li:has-text("[PERSON_NAME]")' ) .click (…" at bounding box center [369, 319] width 385 height 1460
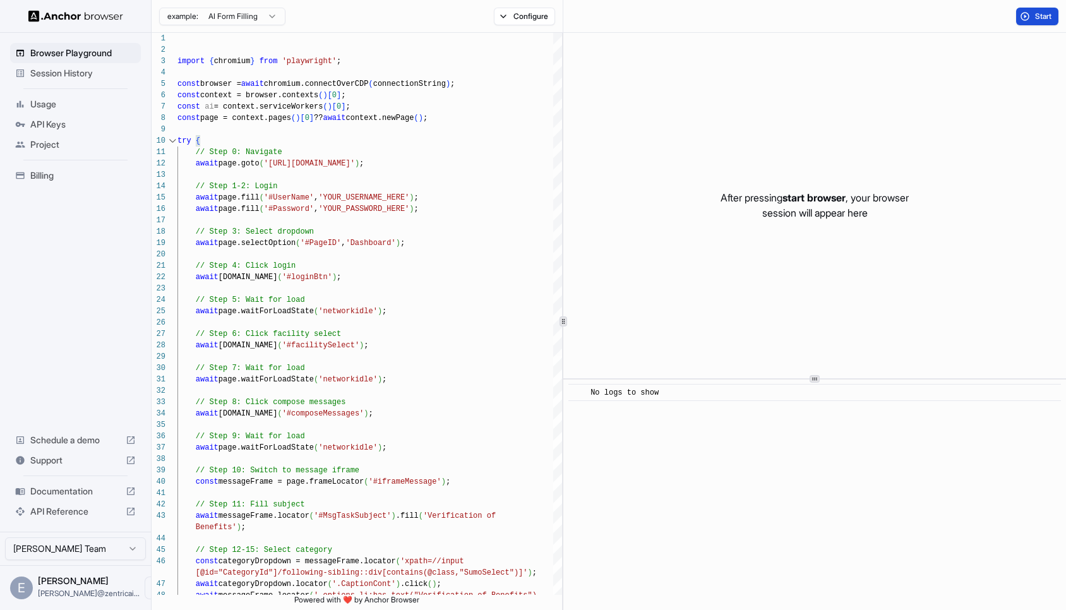
click at [1033, 14] on button "Start" at bounding box center [1037, 17] width 42 height 18
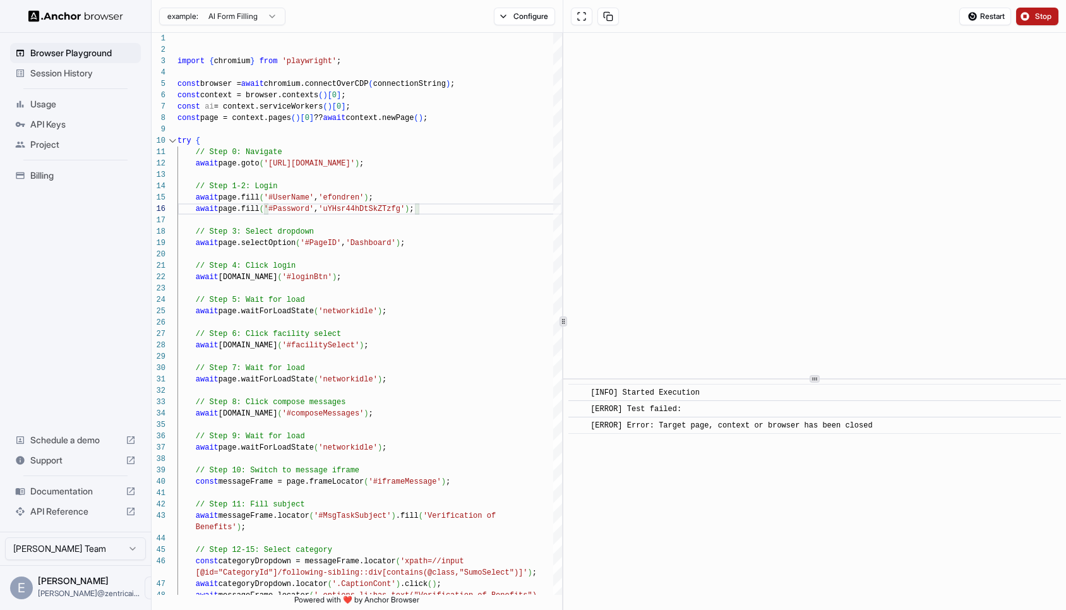
click at [1035, 21] on button "Stop" at bounding box center [1037, 17] width 42 height 18
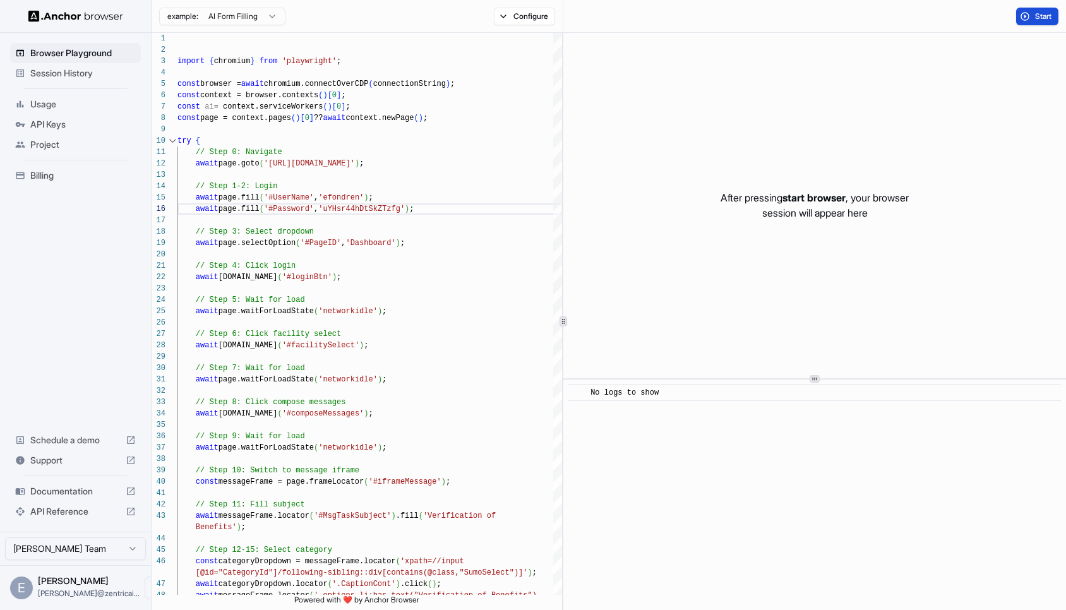
click at [1029, 18] on button "Start" at bounding box center [1037, 17] width 42 height 18
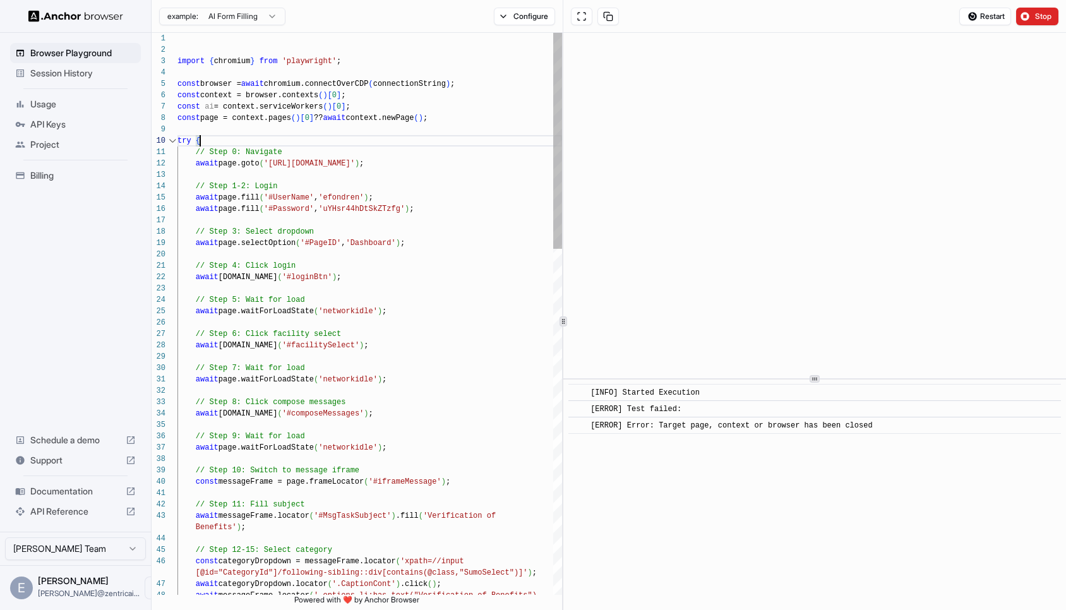
scroll to position [91, 0]
drag, startPoint x: 379, startPoint y: 141, endPoint x: 379, endPoint y: 131, distance: 10.1
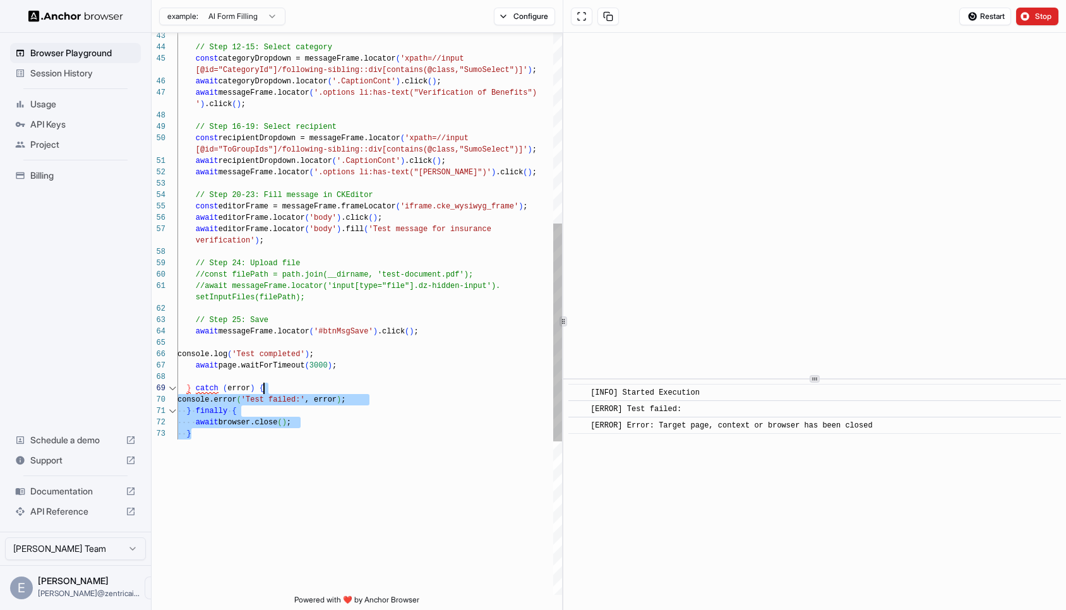
scroll to position [34, 0]
drag, startPoint x: 318, startPoint y: 443, endPoint x: 330, endPoint y: 373, distance: 70.6
click at [330, 373] on div "await messageFrame.locator ( '.options li:has-text("Verification of Benefits") …" at bounding box center [369, 265] width 385 height 1449
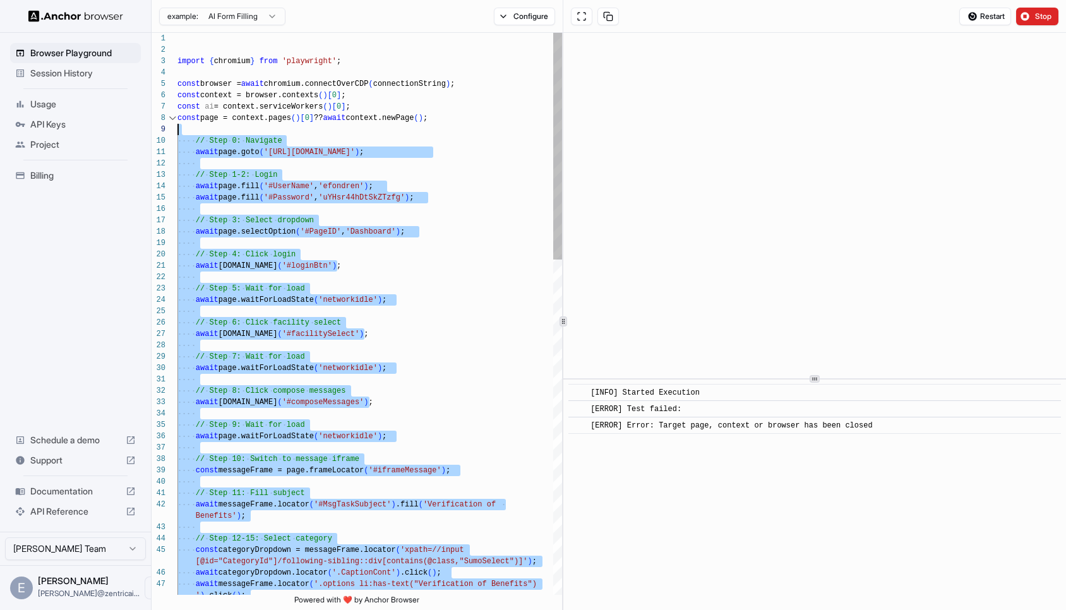
scroll to position [91, 0]
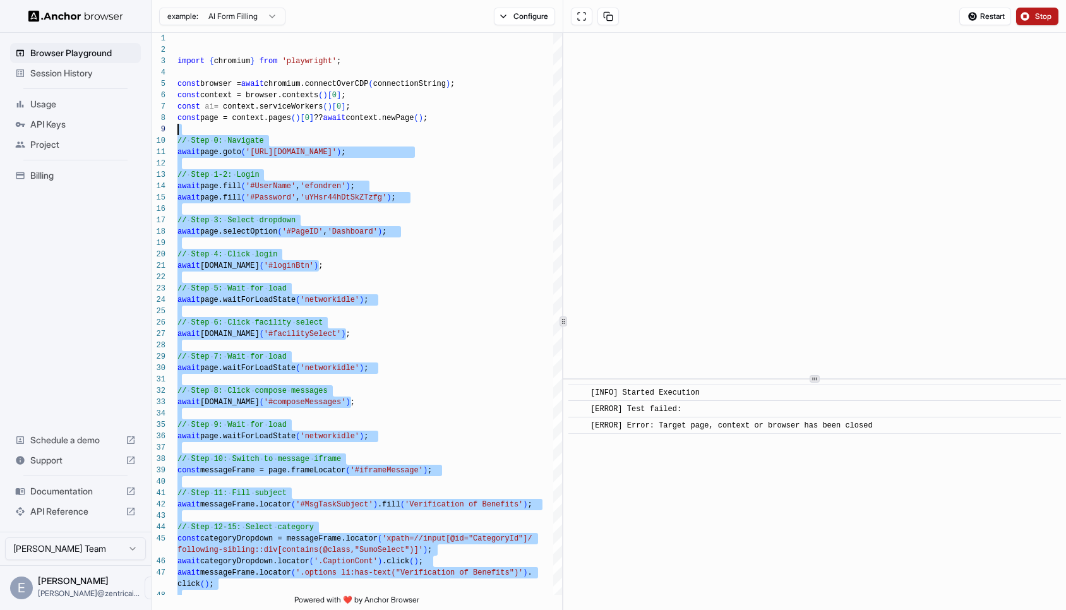
click at [1034, 17] on button "Stop" at bounding box center [1037, 17] width 42 height 18
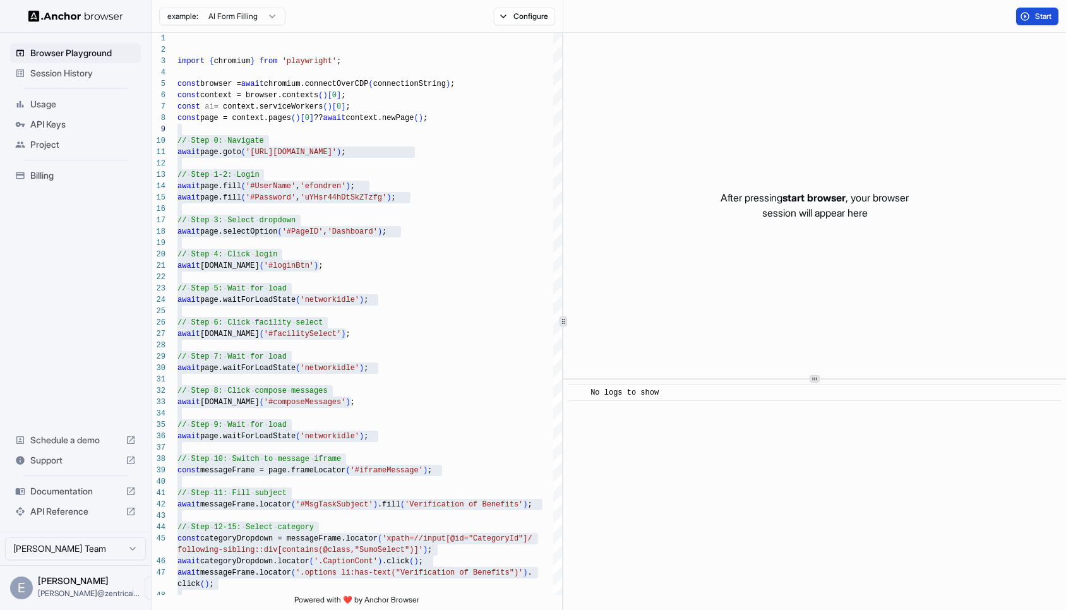
click at [1030, 18] on button "Start" at bounding box center [1037, 17] width 42 height 18
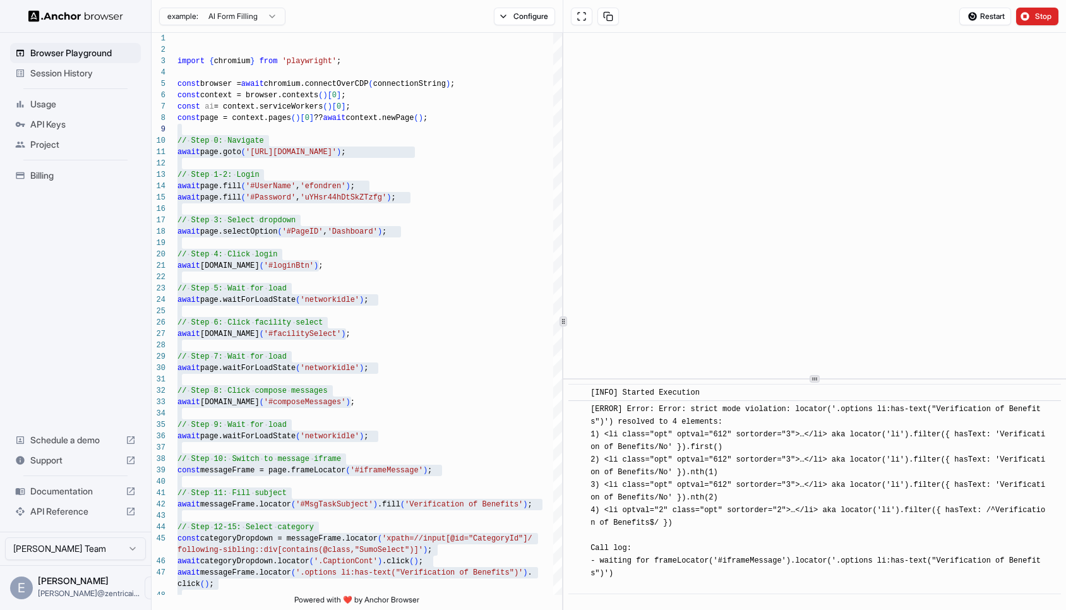
click at [815, 459] on span "[ERROR] Error: Error: strict mode violation: locator('.options li:has-text("Ver…" at bounding box center [818, 498] width 455 height 186
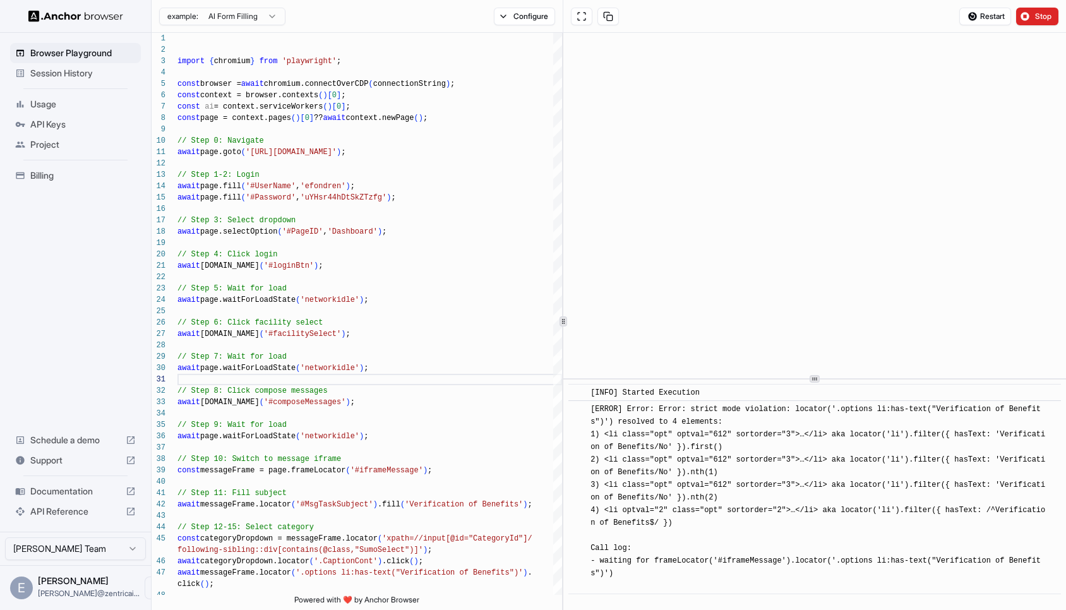
click at [684, 466] on div "[ERROR] Error: Error: strict mode violation: locator('.options li:has-text("Ver…" at bounding box center [819, 497] width 457 height 189
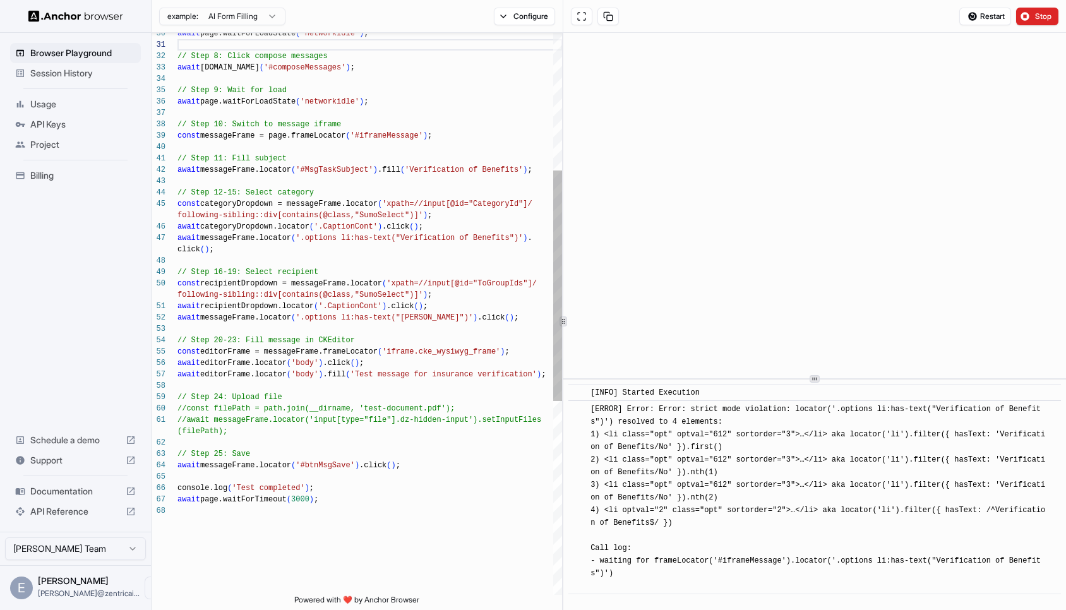
click at [477, 446] on div "await messageFrame.locator ( '.options li:has-text("Verification of Benefits")'…" at bounding box center [369, 382] width 385 height 1369
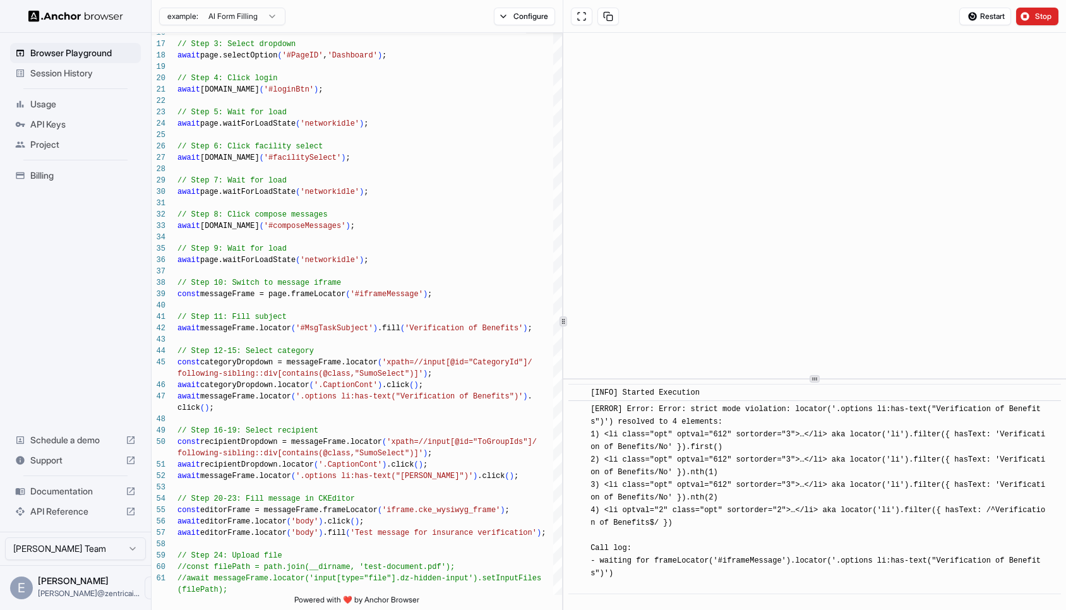
drag, startPoint x: 632, startPoint y: 576, endPoint x: 580, endPoint y: 411, distance: 172.6
click at [580, 411] on div "​ [ERROR] Error: Error: strict mode violation: locator('.options li:has-text("V…" at bounding box center [814, 497] width 493 height 194
copy div "[ERROR] Error: Error: strict mode violation: locator('.options li:has-text("Ver…"
click at [1040, 20] on span "Stop" at bounding box center [1044, 16] width 18 height 10
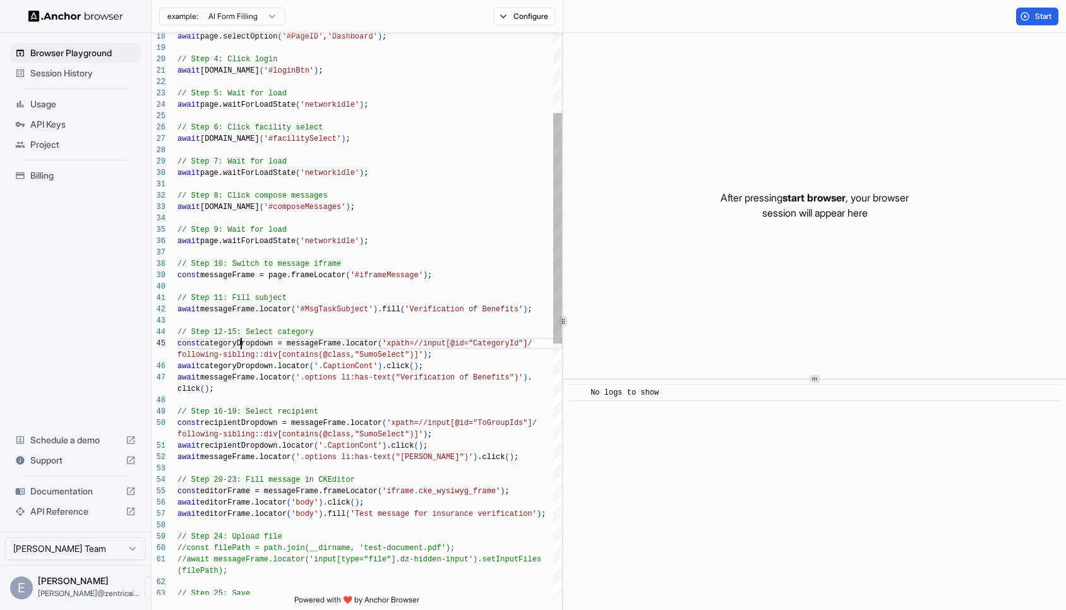
click at [241, 346] on div "await messageFrame.locator ( '.options li:has-text("Verification of Benefits")'…" at bounding box center [369, 522] width 385 height 1369
click at [235, 376] on div "await messageFrame.locator ( '.options li:has-text("Verification of Benefits")'…" at bounding box center [369, 522] width 385 height 1369
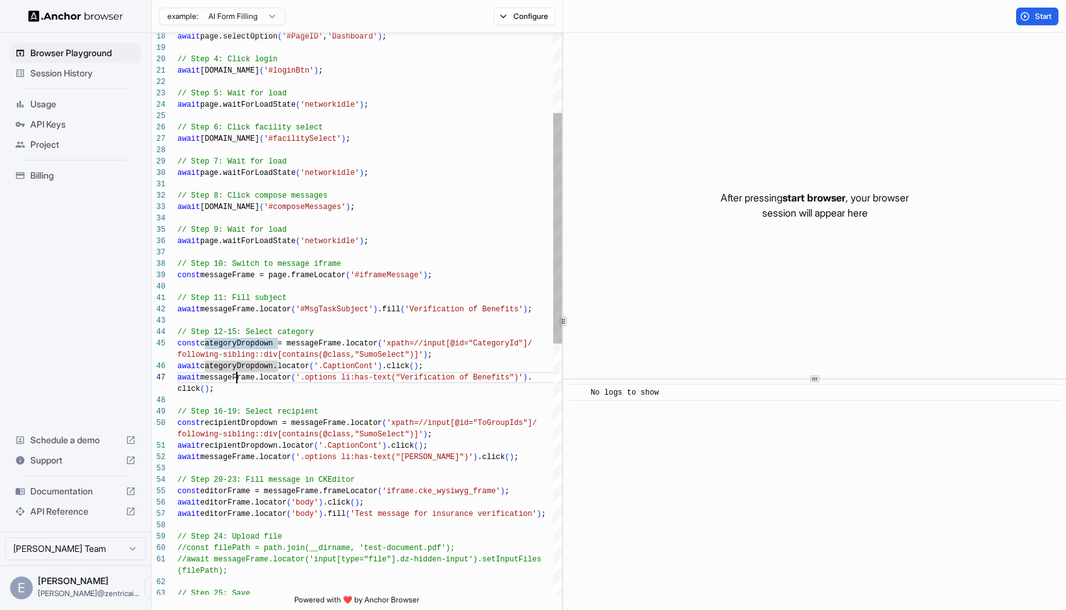
click at [235, 376] on div "await messageFrame.locator ( '.options li:has-text("Verification of Benefits")'…" at bounding box center [369, 522] width 385 height 1369
click at [253, 423] on div "await categoryDropdown.locator ( '.options li:has-text("Verification of Benefit…" at bounding box center [369, 522] width 385 height 1369
click at [245, 454] on div "await categoryDropdown.locator ( '.options li:has-text("Verification of Benefit…" at bounding box center [369, 522] width 385 height 1369
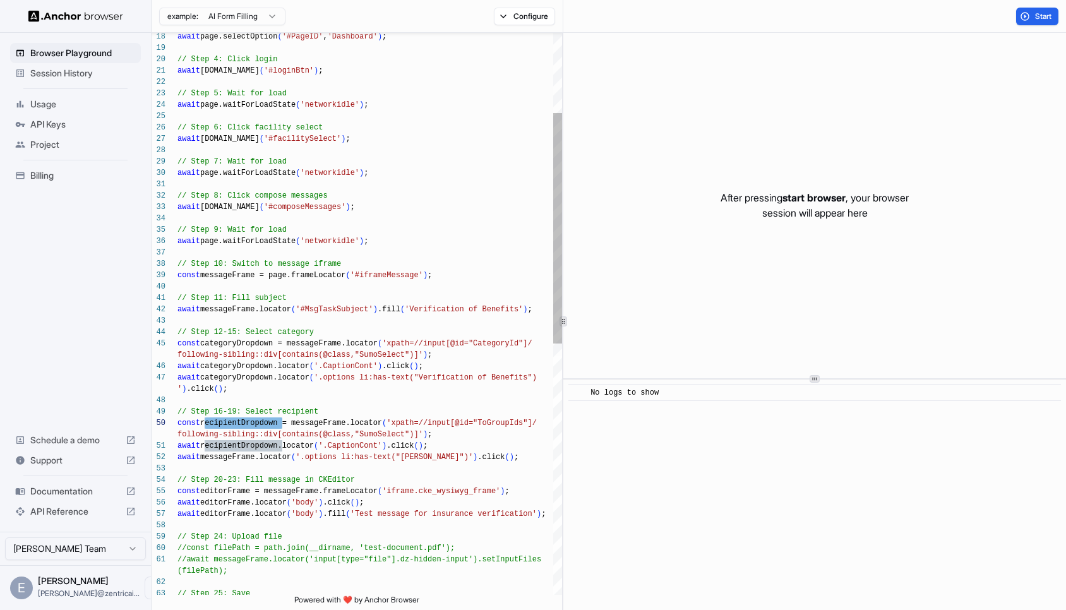
scroll to position [45, 0]
click at [245, 454] on div "await categoryDropdown.locator ( '.options li:has-text("Verification of Benefit…" at bounding box center [369, 522] width 385 height 1369
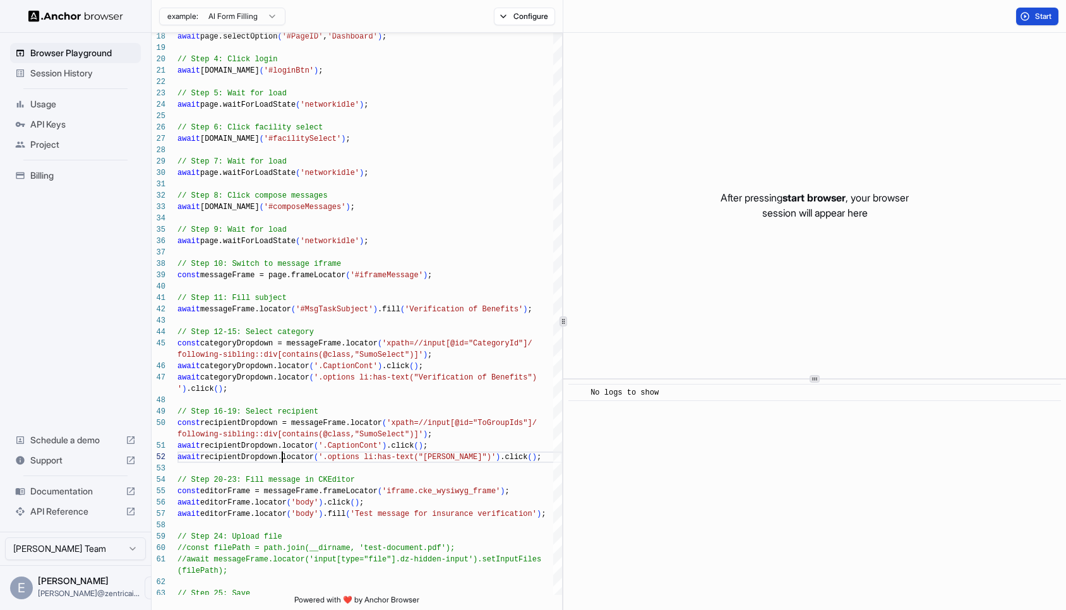
click at [1029, 19] on button "Start" at bounding box center [1037, 17] width 42 height 18
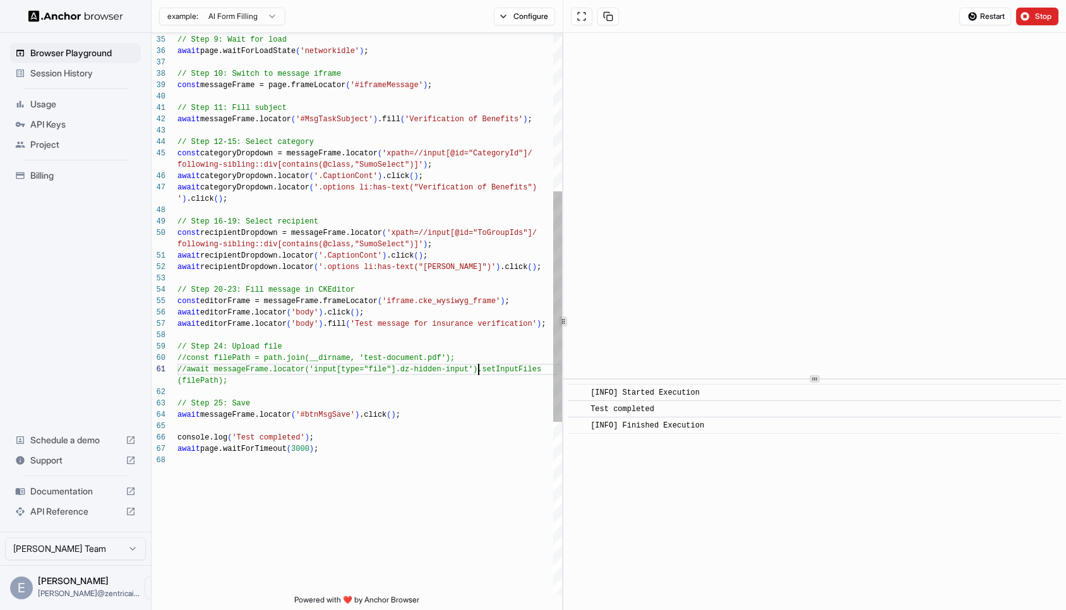
scroll to position [34, 0]
drag, startPoint x: 478, startPoint y: 367, endPoint x: 186, endPoint y: 366, distance: 291.2
click at [186, 366] on div "await categoryDropdown.locator ( '.options li:has-text("Verification of Benefit…" at bounding box center [369, 332] width 385 height 1369
click at [548, 323] on div "await categoryDropdown.locator ( '.options li:has-text("Verification of Benefit…" at bounding box center [369, 332] width 385 height 1369
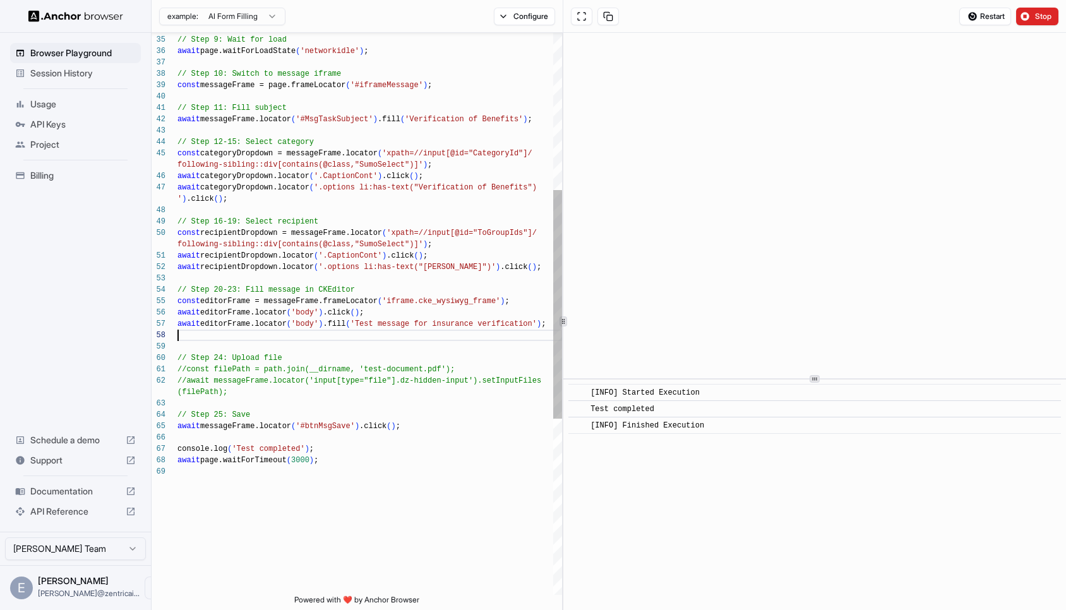
scroll to position [11, 0]
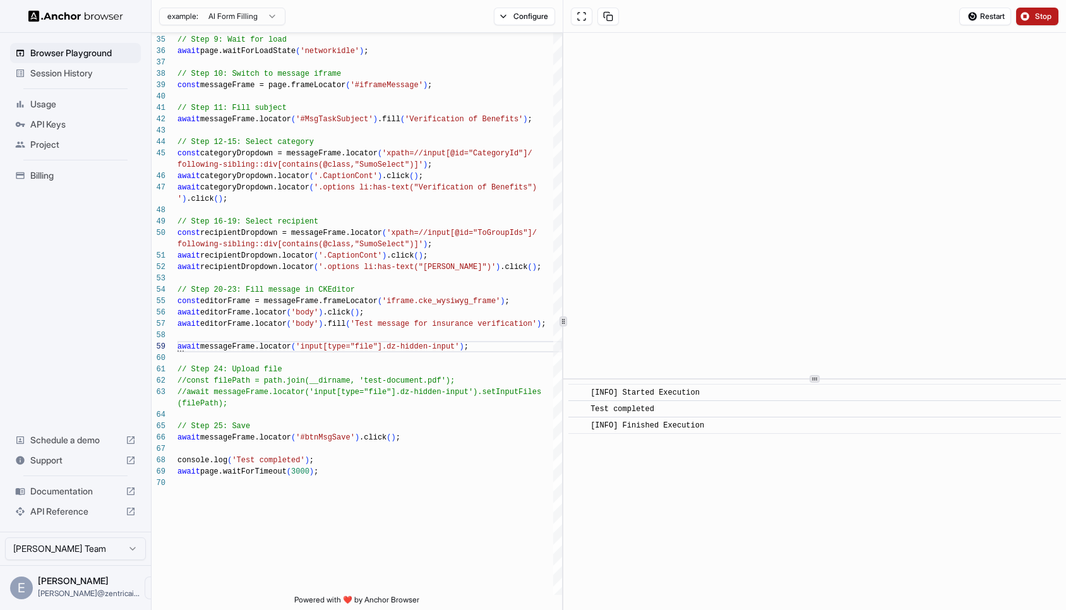
click at [1050, 11] on span "Stop" at bounding box center [1044, 16] width 18 height 10
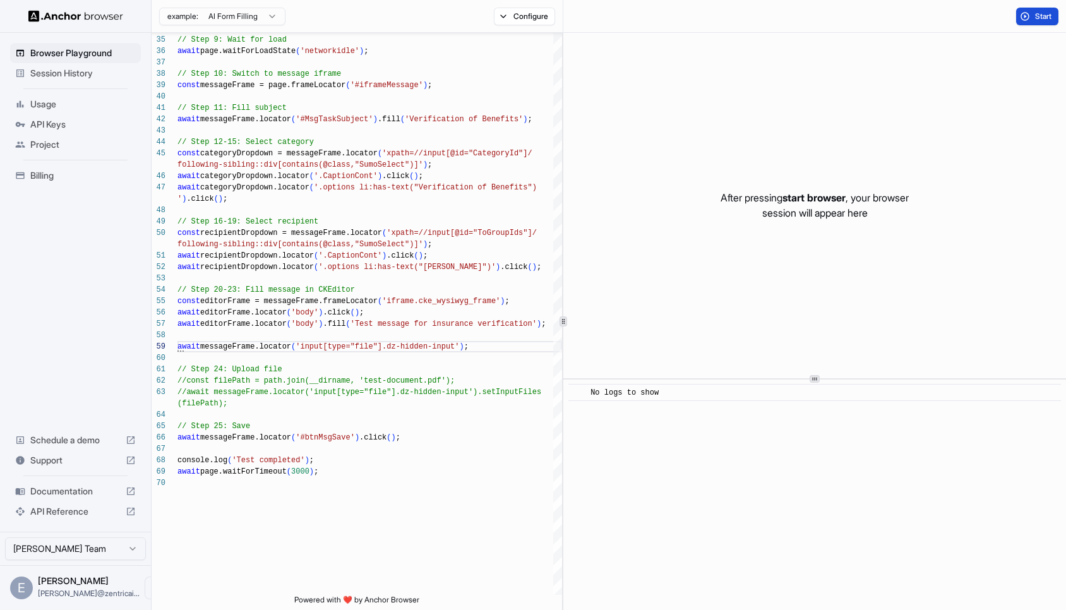
click at [1033, 18] on button "Start" at bounding box center [1037, 17] width 42 height 18
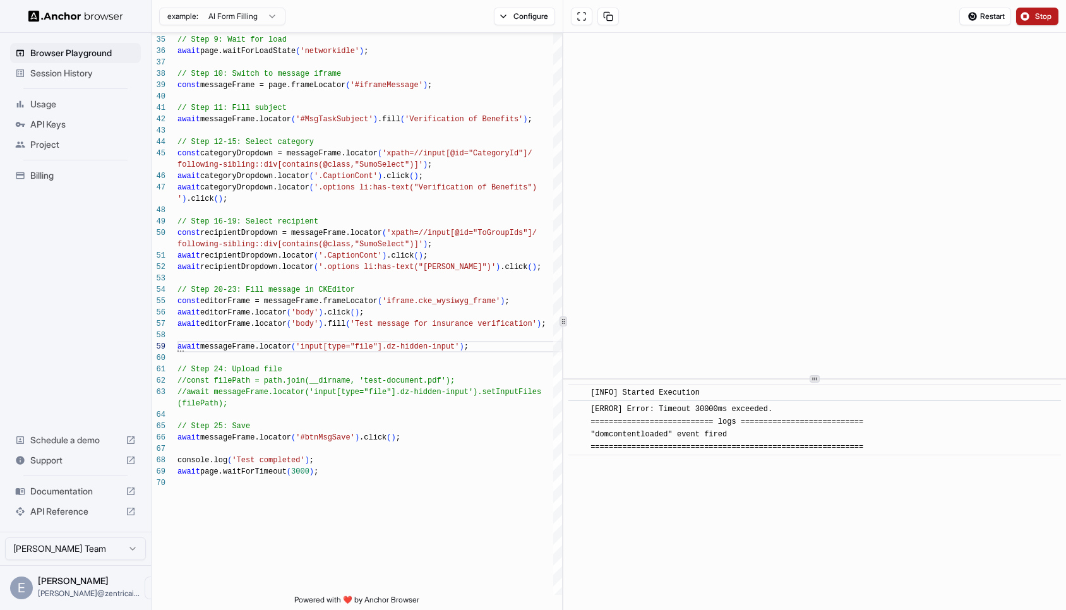
click at [1033, 18] on button "Stop" at bounding box center [1037, 17] width 42 height 18
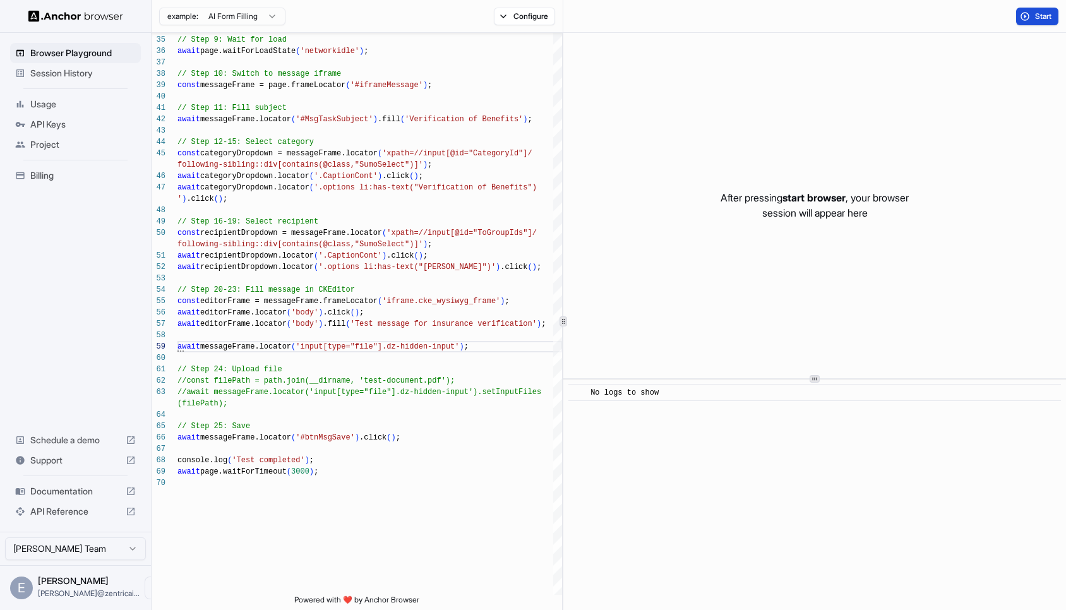
click at [1033, 18] on button "Start" at bounding box center [1037, 17] width 42 height 18
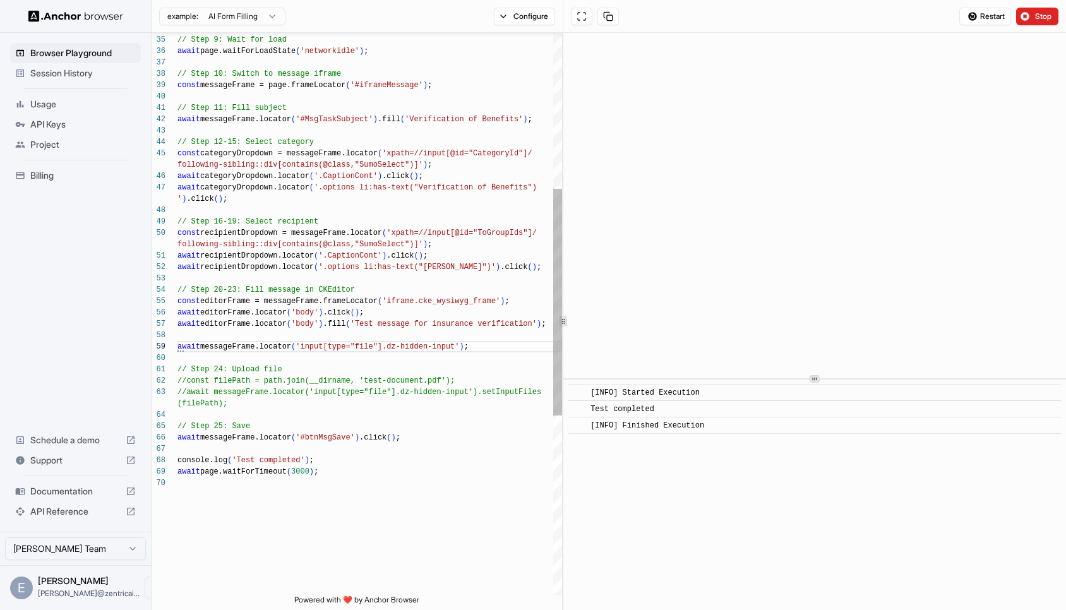
click at [478, 344] on div "await categoryDropdown.locator ( '.options li:has-text("Verification of Benefit…" at bounding box center [369, 344] width 385 height 1392
click at [177, 346] on div "await categoryDropdown.locator ( '.options li:has-text("Verification of Benefit…" at bounding box center [369, 344] width 385 height 1392
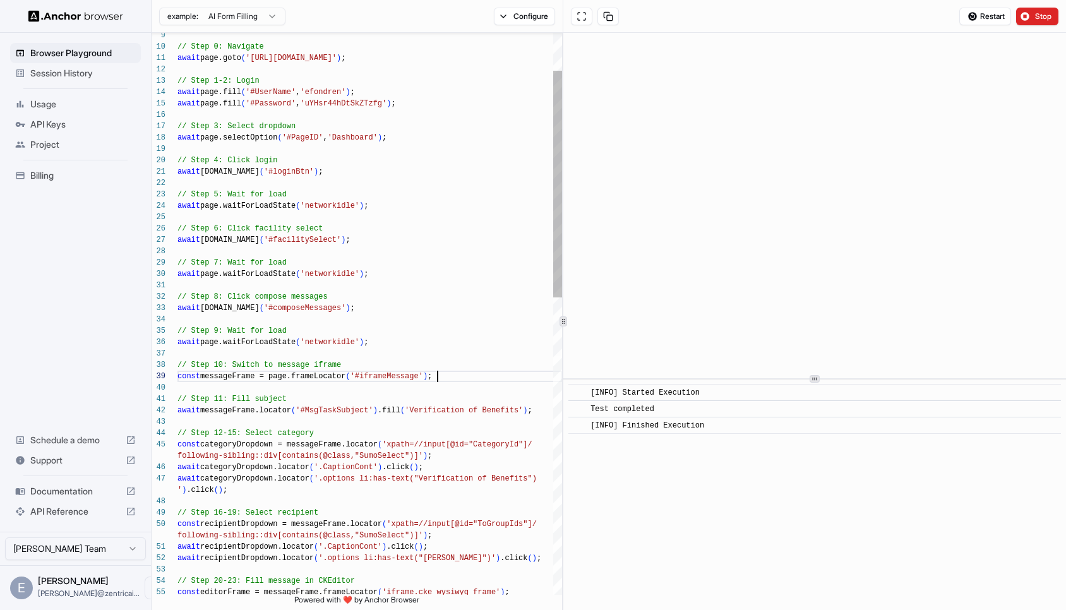
scroll to position [91, 0]
drag, startPoint x: 439, startPoint y: 373, endPoint x: 272, endPoint y: 370, distance: 167.4
click at [270, 371] on div "const messageFrame = page.frameLocator ( '#iframeMessage' ) ;" at bounding box center [369, 376] width 385 height 11
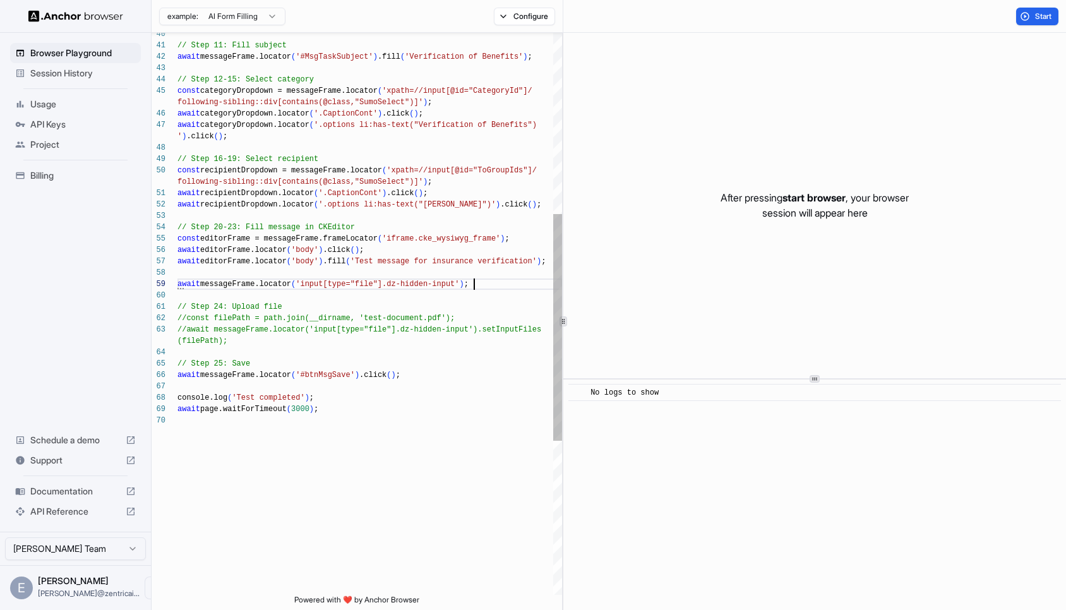
click at [505, 287] on div "await page.waitForTimeout ( 3000 ) ; console.log ( 'Test completed' ) ; // Step…" at bounding box center [369, 281] width 385 height 1392
click at [179, 375] on div "await page.waitForTimeout ( 3000 ) ; console.log ( 'Test completed' ) ; // Step…" at bounding box center [369, 281] width 385 height 1392
click at [1035, 21] on button "Start" at bounding box center [1037, 17] width 42 height 18
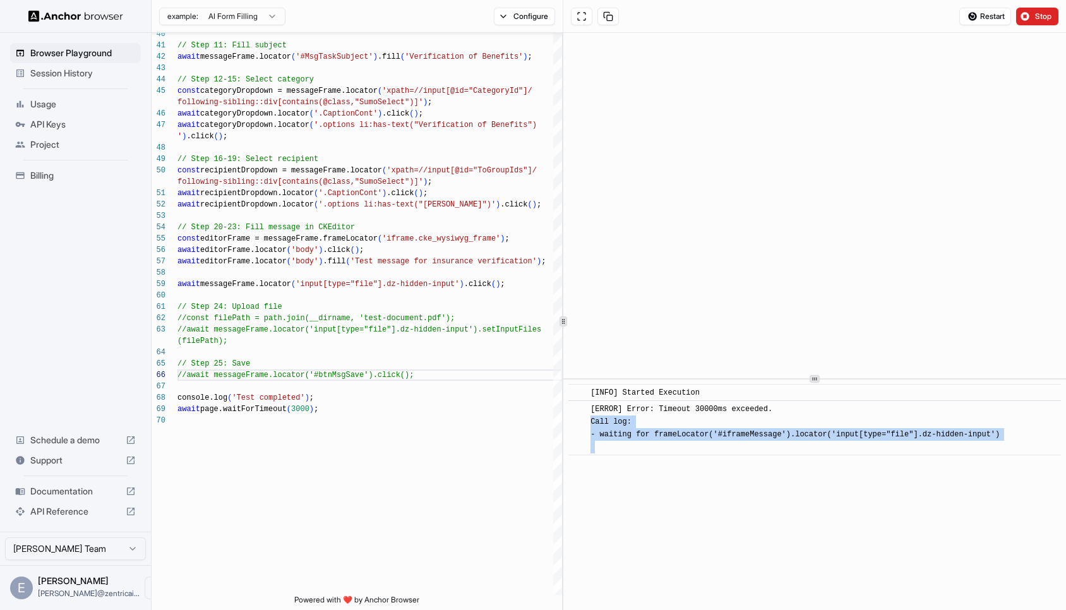
drag, startPoint x: 1016, startPoint y: 436, endPoint x: 592, endPoint y: 423, distance: 424.7
click at [592, 423] on div "[ERROR] Error: Timeout 30000ms exceeded. Call log: - waiting for frameLocator('…" at bounding box center [819, 428] width 457 height 51
copy span "Call log: - waiting for frameLocator('#iframeMessage').locator('input[type="fil…"
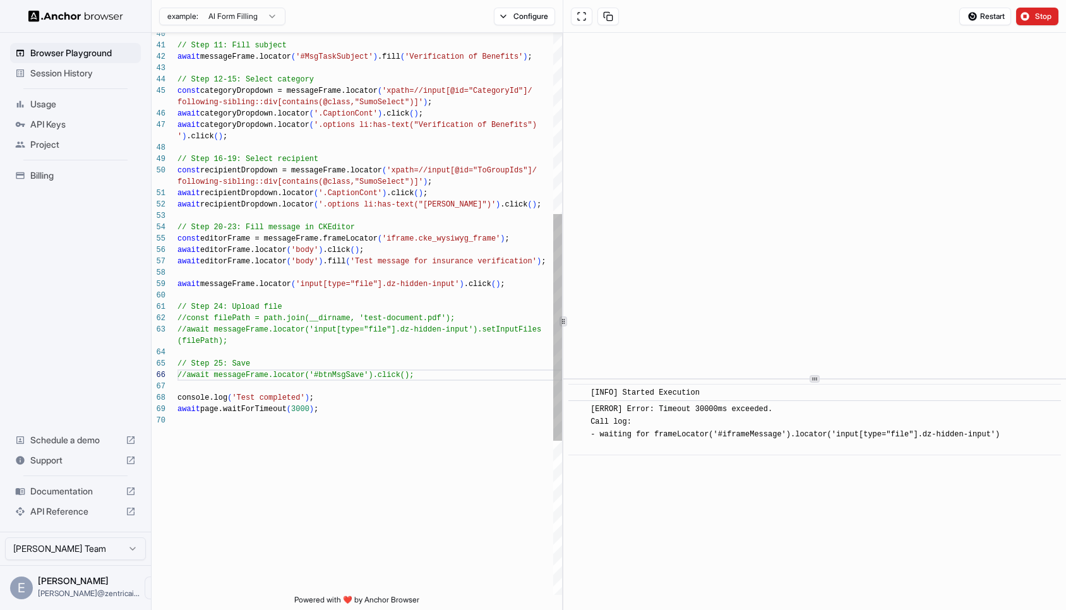
click at [224, 286] on div "await page.waitForTimeout ( 3000 ) ; console.log ( 'Test completed' ) ; // Step…" at bounding box center [369, 281] width 385 height 1392
click at [533, 367] on div "await page.waitForTimeout ( 3000 ) ; console.log ( 'Test completed' ) ; // Step…" at bounding box center [369, 281] width 385 height 1392
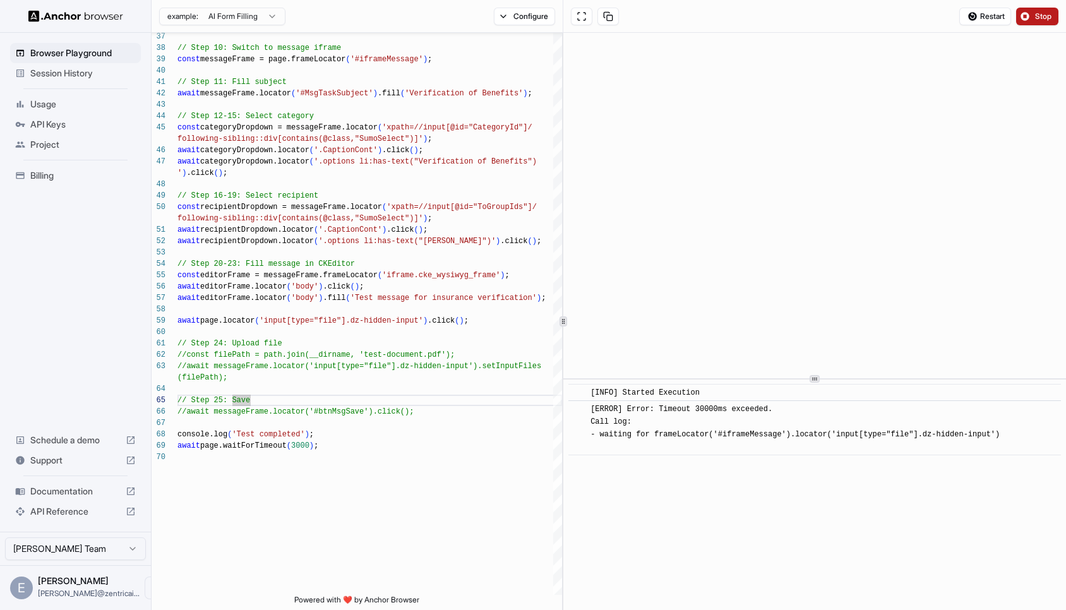
click at [1041, 15] on span "Stop" at bounding box center [1044, 16] width 18 height 10
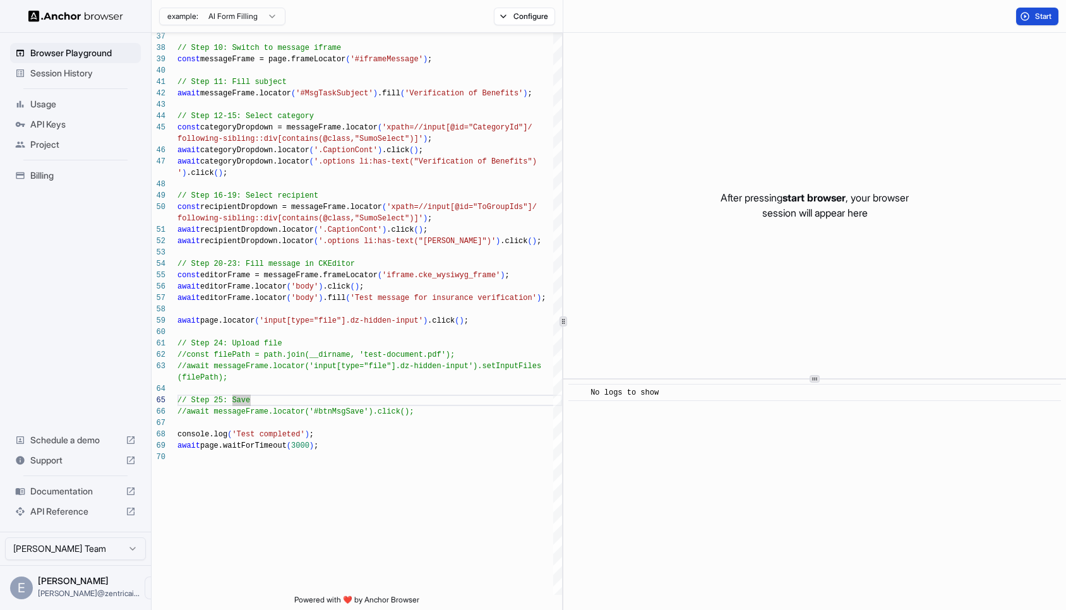
click at [1033, 21] on button "Start" at bounding box center [1037, 17] width 42 height 18
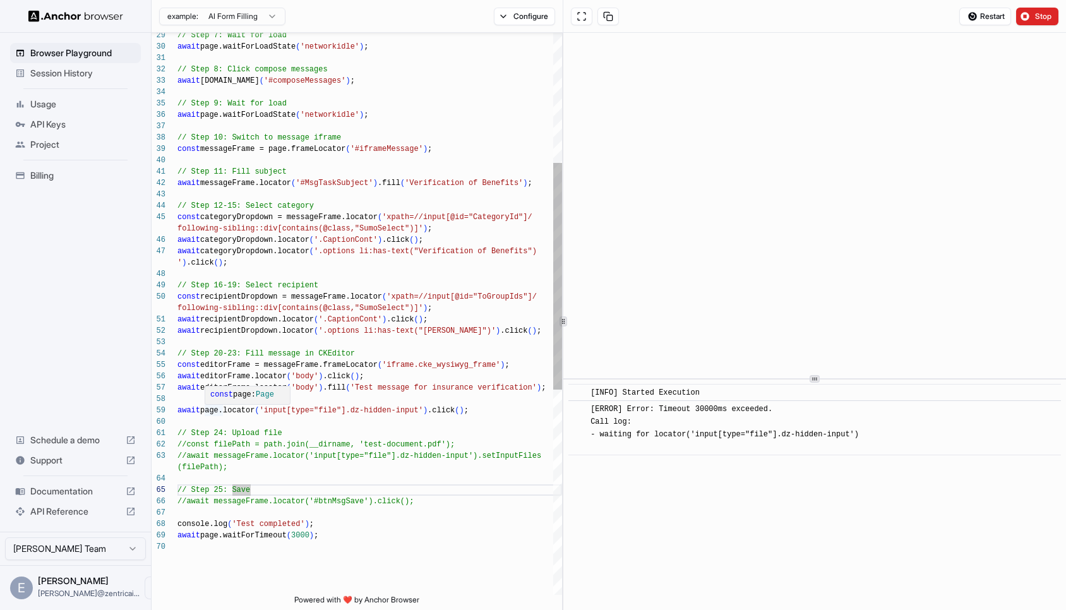
click at [217, 411] on div "await page.waitForTimeout ( 3000 ) ; console.log ( 'Test completed' ) ; // Step…" at bounding box center [369, 407] width 385 height 1392
drag, startPoint x: 517, startPoint y: 409, endPoint x: 517, endPoint y: 398, distance: 10.7
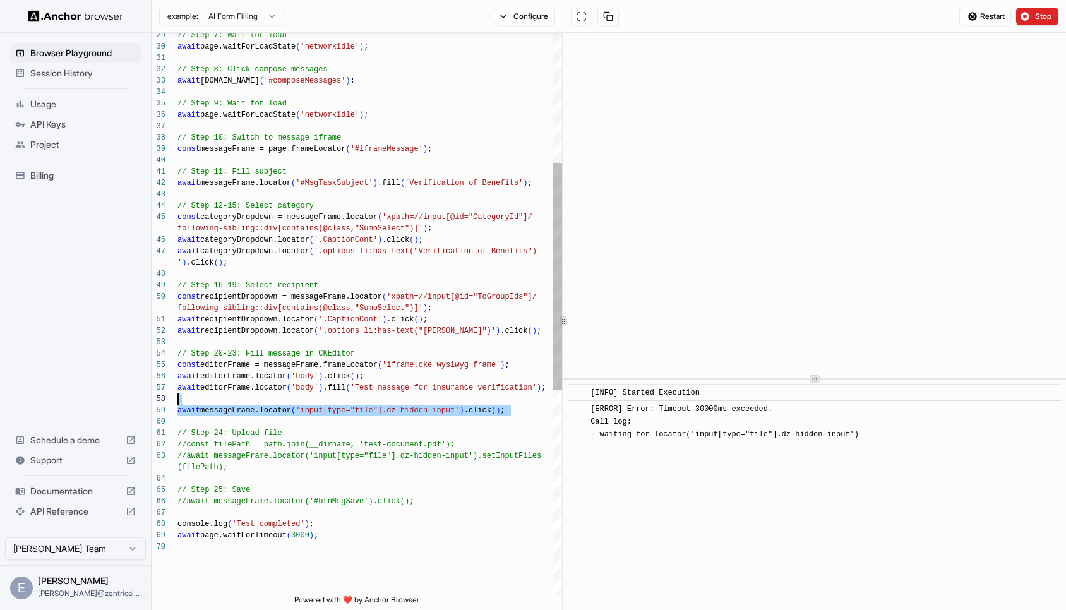
click at [517, 398] on div "await page.waitForTimeout ( 3000 ) ; console.log ( 'Test completed' ) ; // Step…" at bounding box center [369, 407] width 385 height 1392
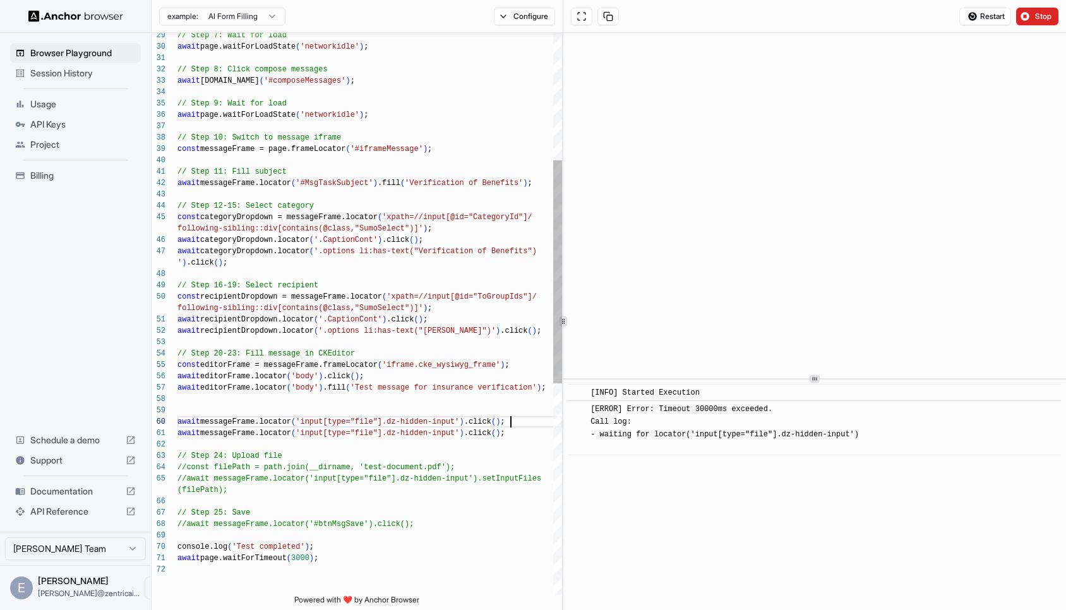
scroll to position [23, 0]
click at [459, 422] on div "await page.waitForTimeout ( 3000 ) ; console.log ( 'Test completed' ) ; // Step…" at bounding box center [369, 418] width 385 height 1415
click at [305, 421] on div "await page.waitForTimeout ( 3000 ) ; console.log ( 'Test completed' ) ; // Step…" at bounding box center [369, 418] width 385 height 1415
click at [522, 433] on div "await page.waitForTimeout ( 3000 ) ; console.log ( 'Test completed' ) ; // Step…" at bounding box center [369, 418] width 385 height 1415
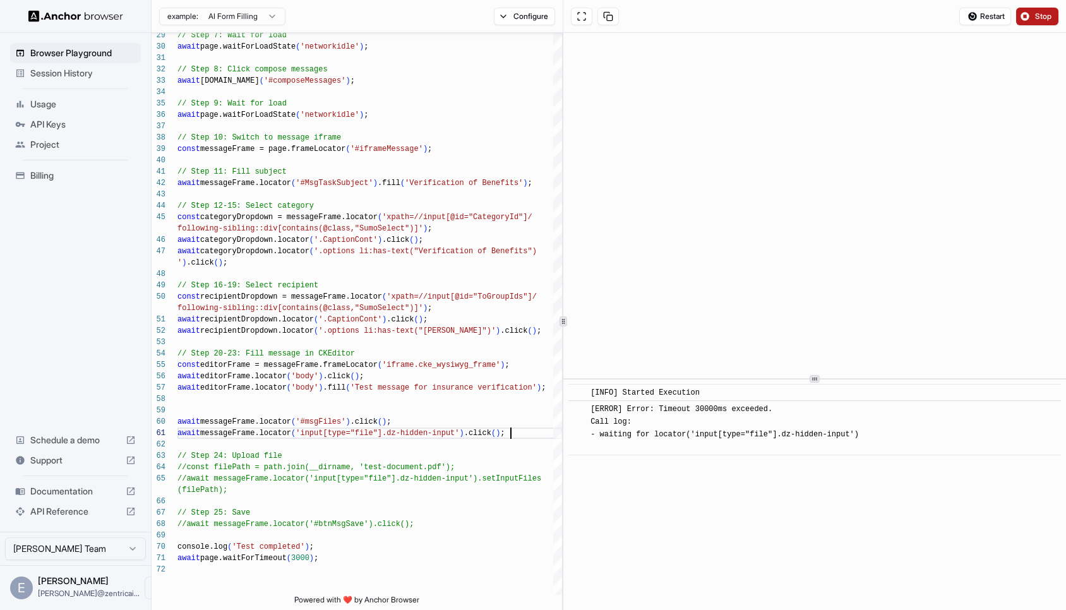
click at [1019, 19] on button "Stop" at bounding box center [1037, 17] width 42 height 18
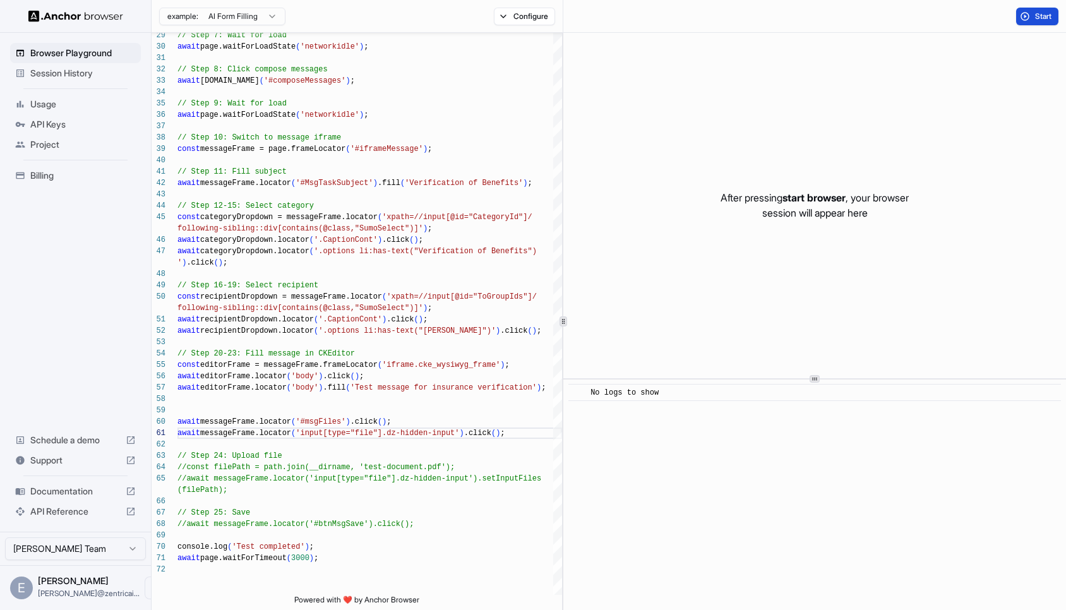
click at [1033, 16] on button "Start" at bounding box center [1037, 17] width 42 height 18
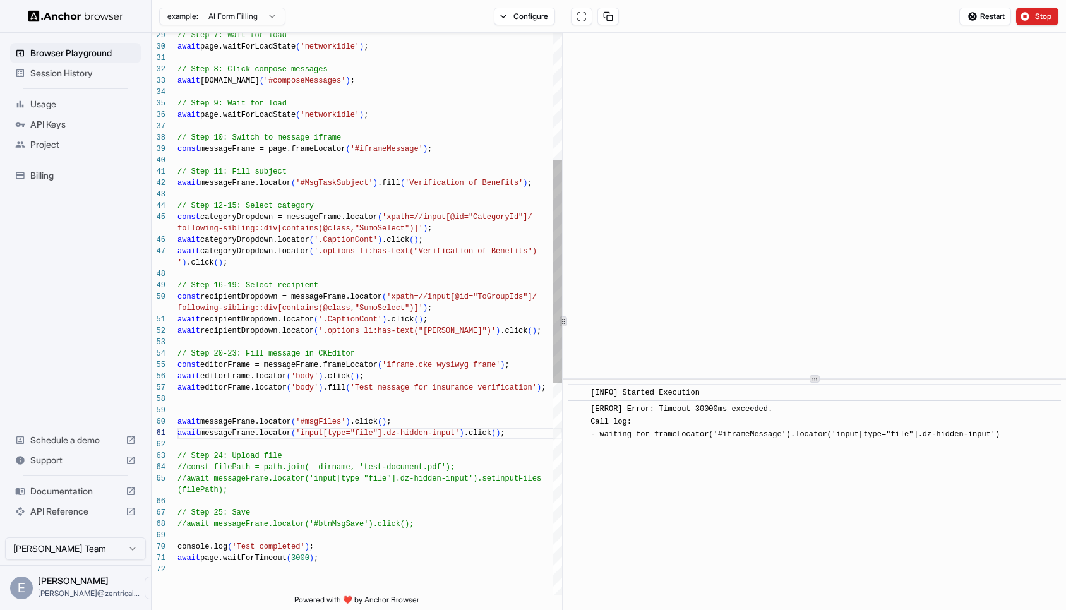
click at [330, 420] on div "await page.waitForTimeout ( 3000 ) ; console.log ( 'Test completed' ) ; // Step…" at bounding box center [369, 418] width 385 height 1415
click at [179, 434] on div "await page.waitForTimeout ( 3000 ) ; console.log ( 'Test completed' ) ; // Step…" at bounding box center [369, 418] width 385 height 1415
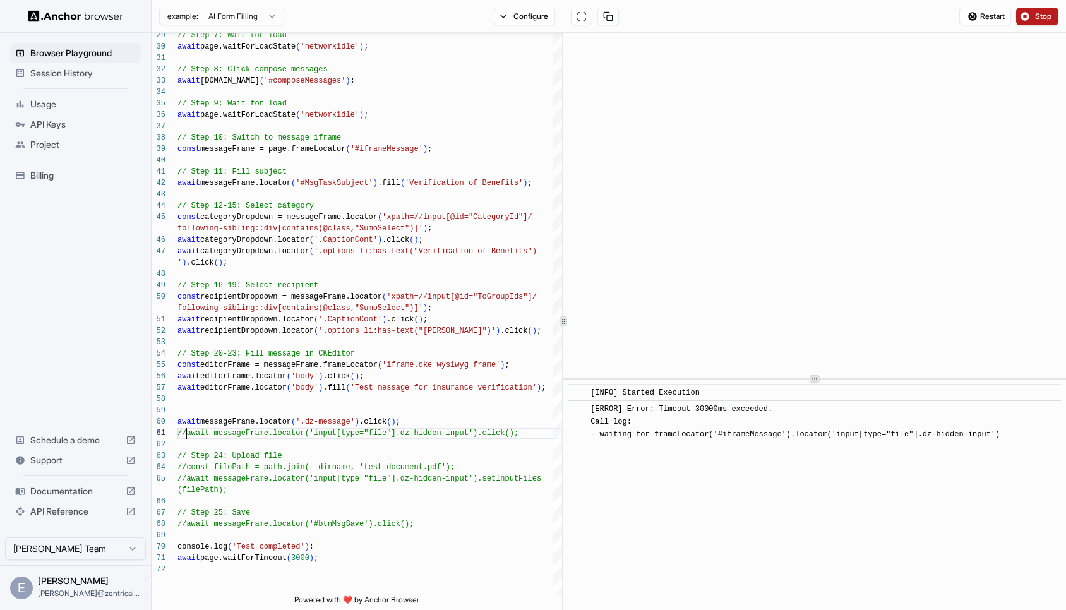
click at [1038, 18] on span "Stop" at bounding box center [1044, 16] width 18 height 10
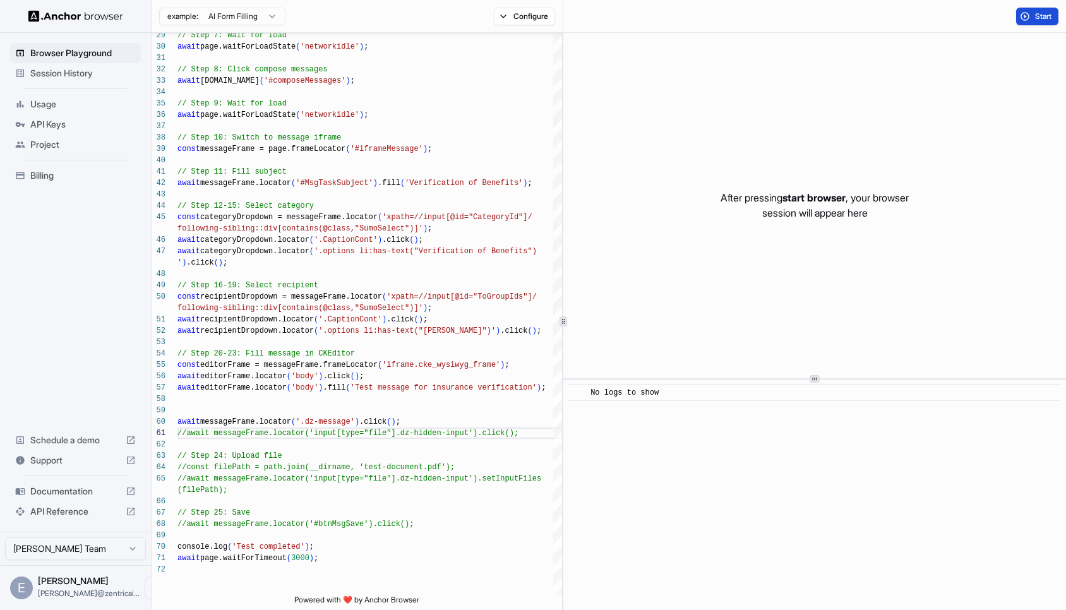
click at [1035, 18] on span "Start" at bounding box center [1044, 16] width 18 height 10
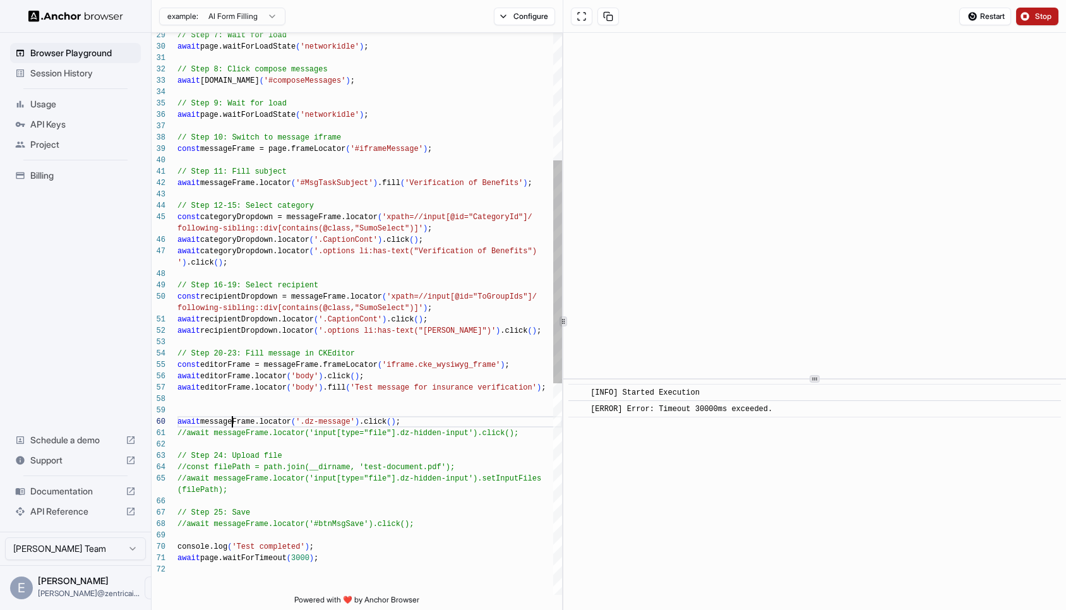
click at [234, 421] on div "await page.waitForTimeout ( 3000 ) ; console.log ( 'Test completed' ) ; // Step…" at bounding box center [369, 418] width 385 height 1415
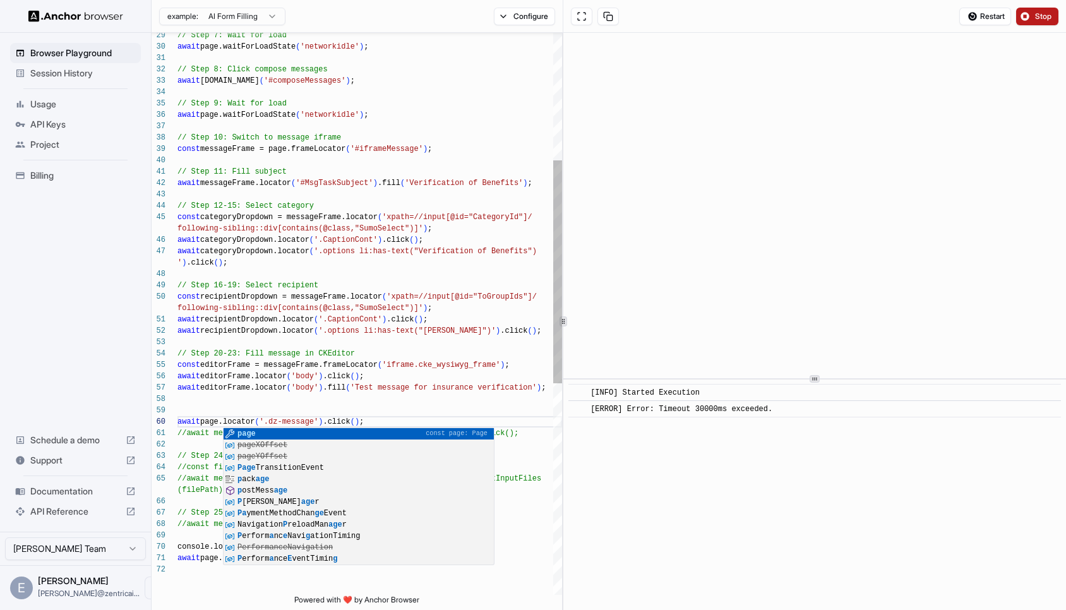
click at [380, 389] on div "await page.waitForTimeout ( 3000 ) ; console.log ( 'Test completed' ) ; // Step…" at bounding box center [369, 418] width 385 height 1415
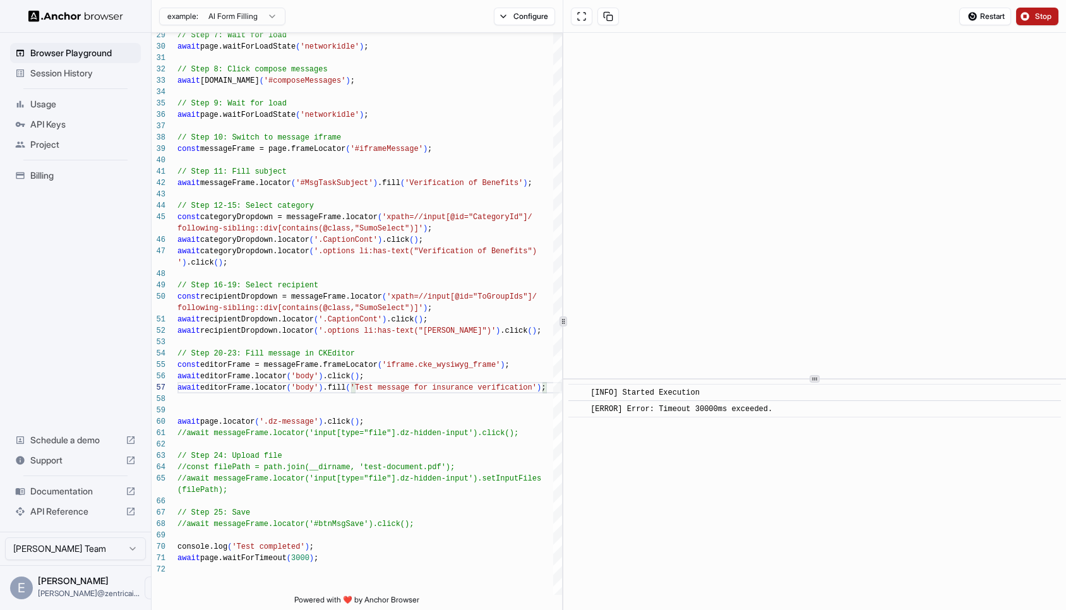
click at [1030, 17] on button "Stop" at bounding box center [1037, 17] width 42 height 18
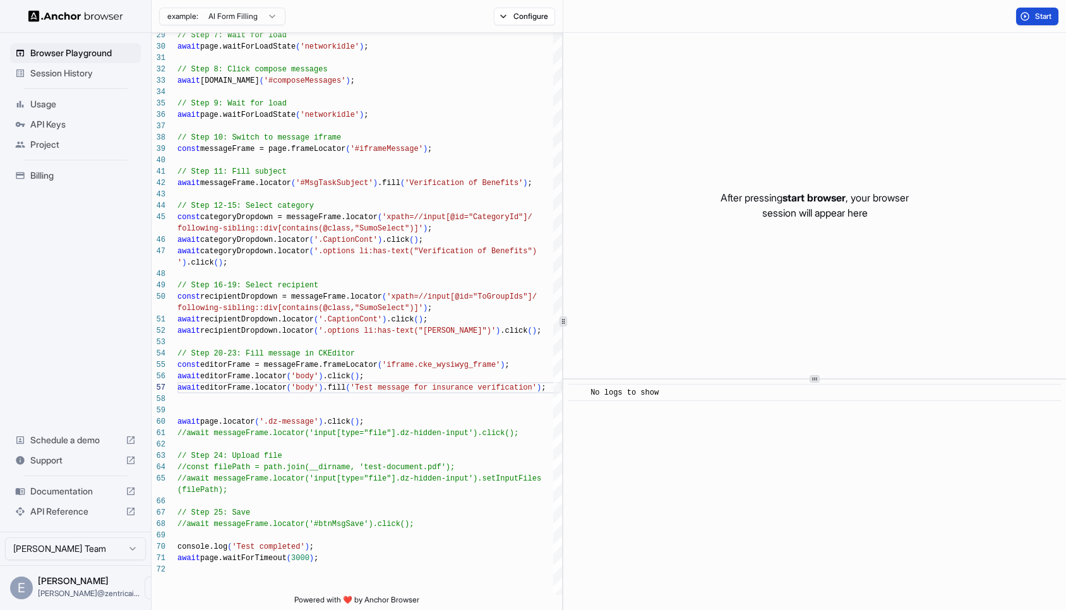
click at [1035, 18] on span "Start" at bounding box center [1044, 16] width 18 height 10
click at [1035, 17] on span "Stop" at bounding box center [1044, 16] width 18 height 10
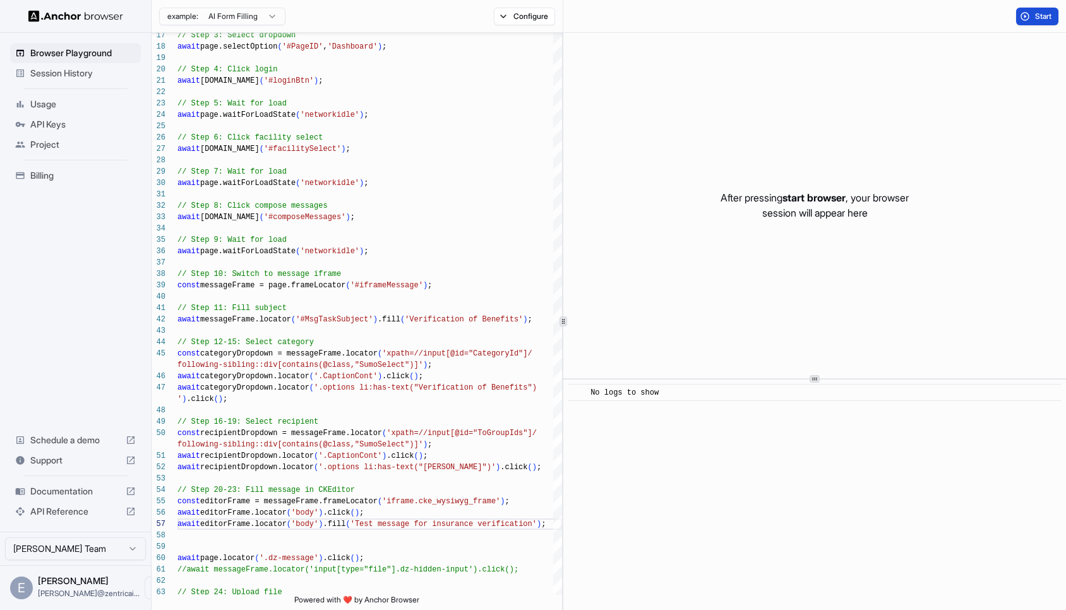
click at [1025, 18] on button "Start" at bounding box center [1037, 17] width 42 height 18
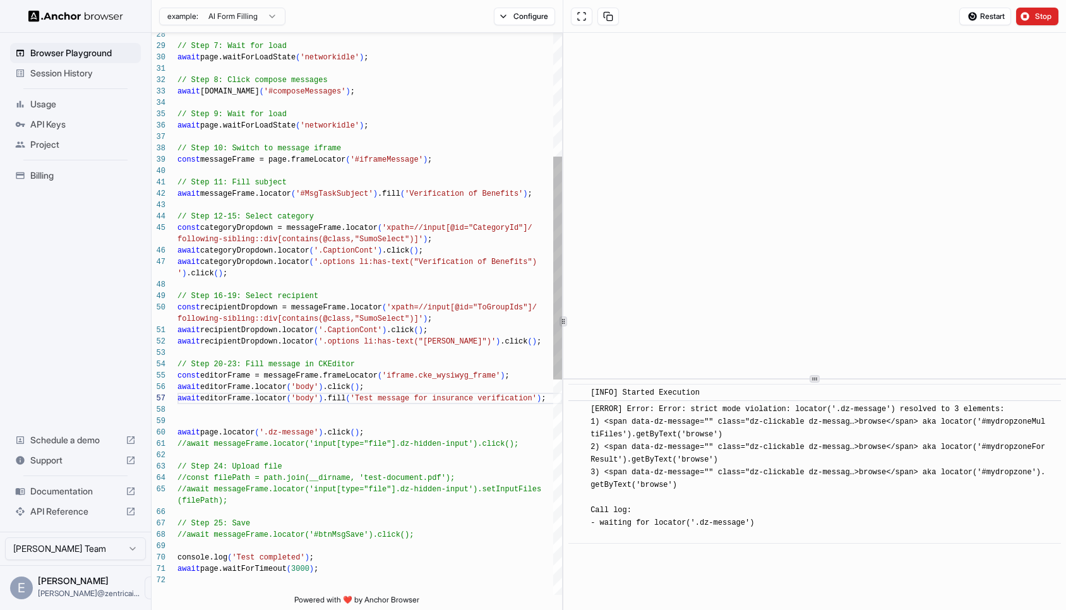
click at [237, 445] on div "// Step 24: Upload file //await messageFrame.locator('input[type="file"].d z-hi…" at bounding box center [369, 429] width 385 height 1415
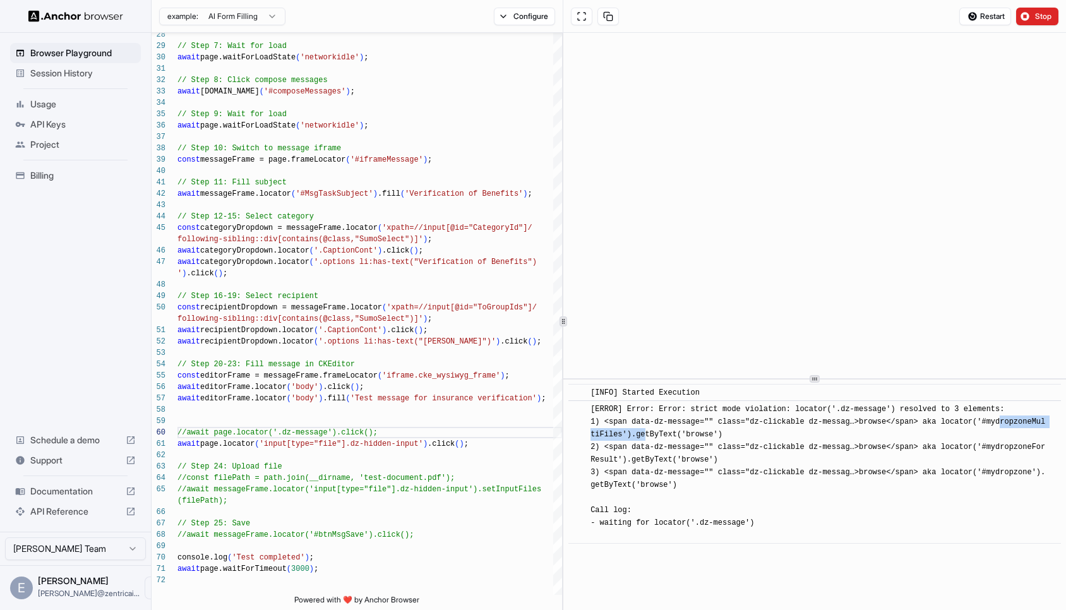
drag, startPoint x: 1002, startPoint y: 421, endPoint x: 643, endPoint y: 438, distance: 359.8
click at [643, 438] on span "[ERROR] Error: Error: strict mode violation: locator('.dz-message') resolved to…" at bounding box center [818, 472] width 455 height 135
copy span "#mydropzoneMultiFiles'"
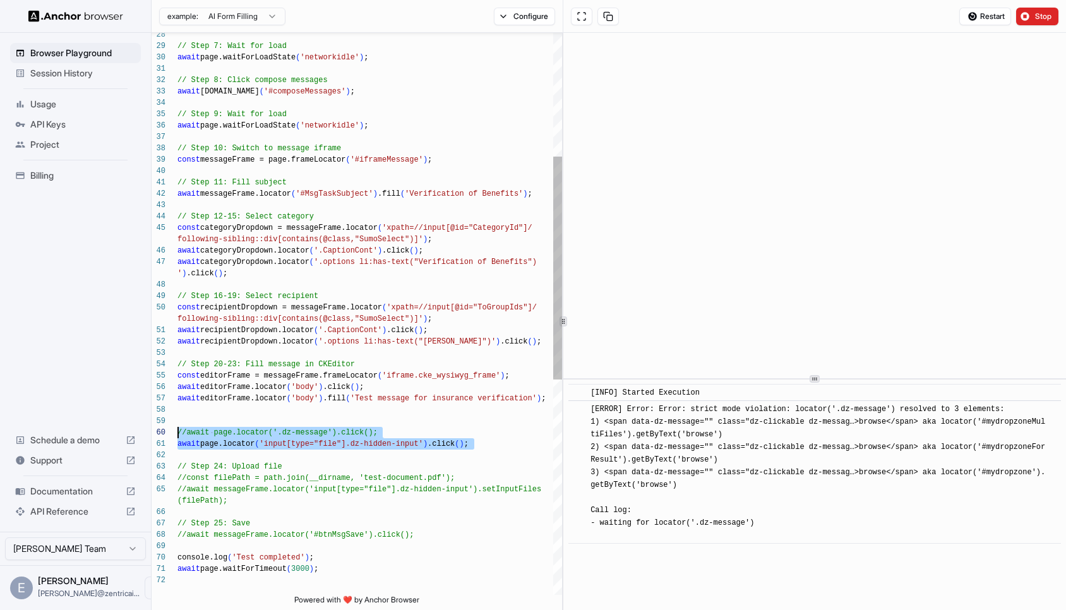
drag, startPoint x: 491, startPoint y: 442, endPoint x: 167, endPoint y: 435, distance: 324.7
click at [177, 435] on div "// Step 24: Upload file await page.locator ( 'input[type="file"].dz-hidden-inpu…" at bounding box center [369, 429] width 385 height 1415
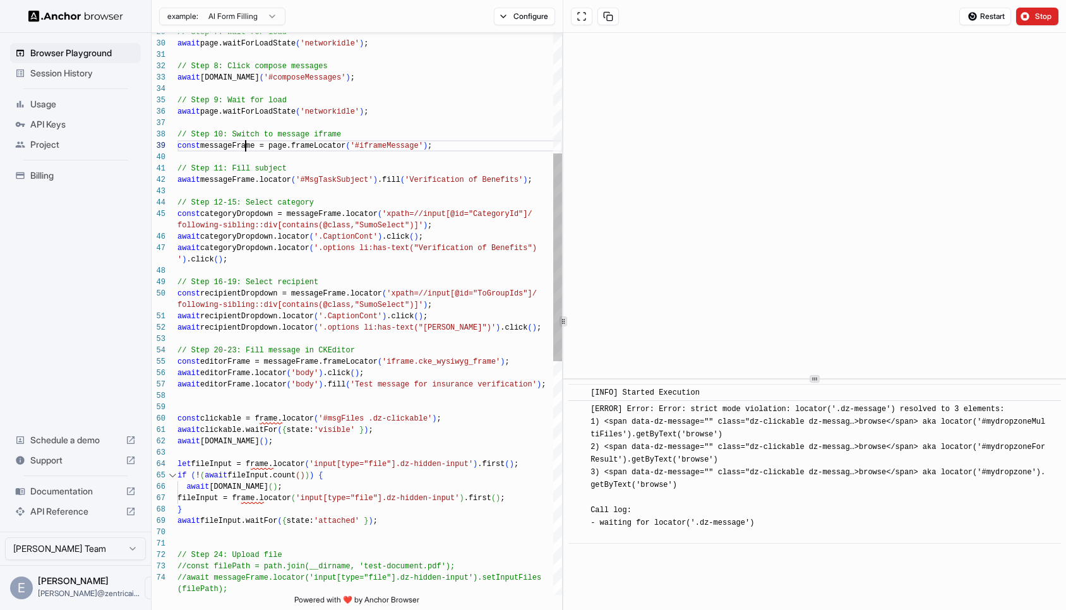
click at [246, 145] on div "// Step 24: Upload file await clickable.waitFor ( { state: 'visible' } ) ; cons…" at bounding box center [369, 466] width 385 height 1517
click at [270, 420] on div "// Step 24: Upload file await clickable.waitFor ( { state: 'visible' } ) ; cons…" at bounding box center [369, 466] width 385 height 1517
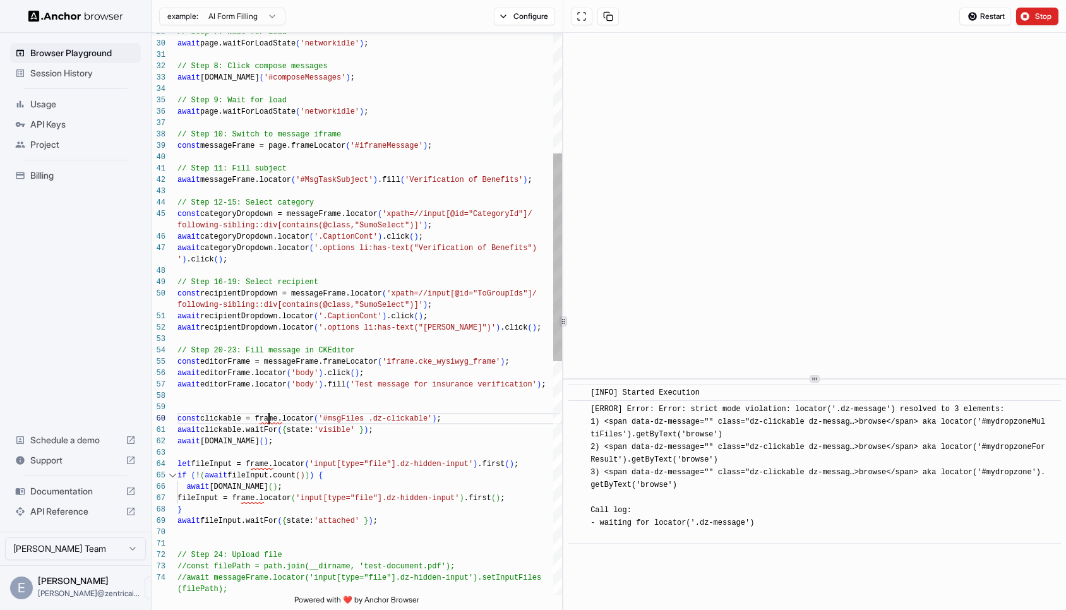
click at [270, 420] on div "// Step 24: Upload file await clickable.waitFor ( { state: 'visible' } ) ; cons…" at bounding box center [369, 466] width 385 height 1517
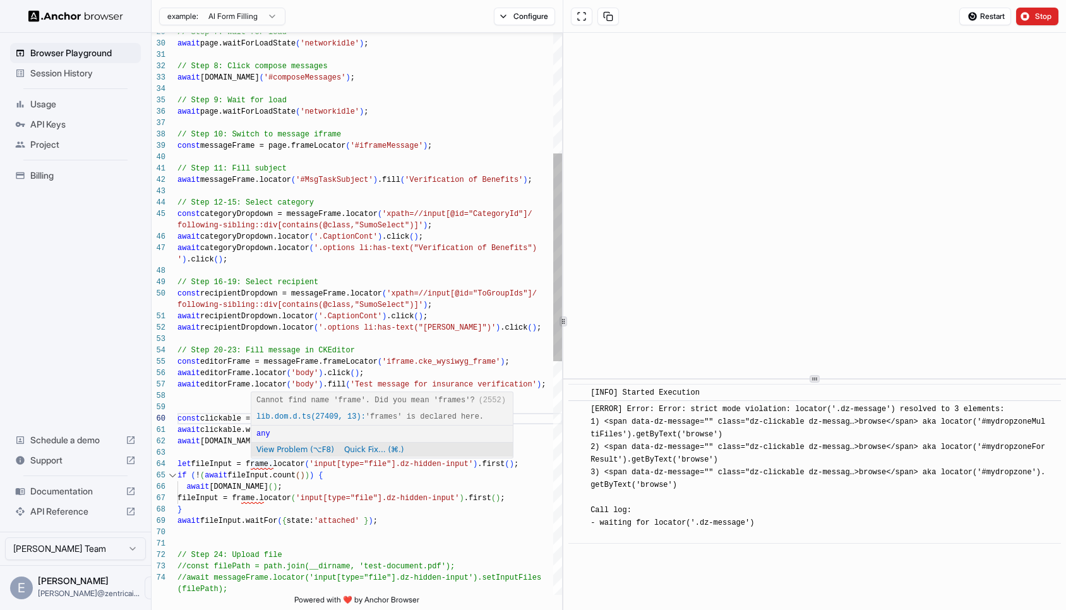
click at [265, 462] on div "// Step 24: Upload file await clickable.waitFor ( { state: 'visible' } ) ; cons…" at bounding box center [369, 466] width 385 height 1517
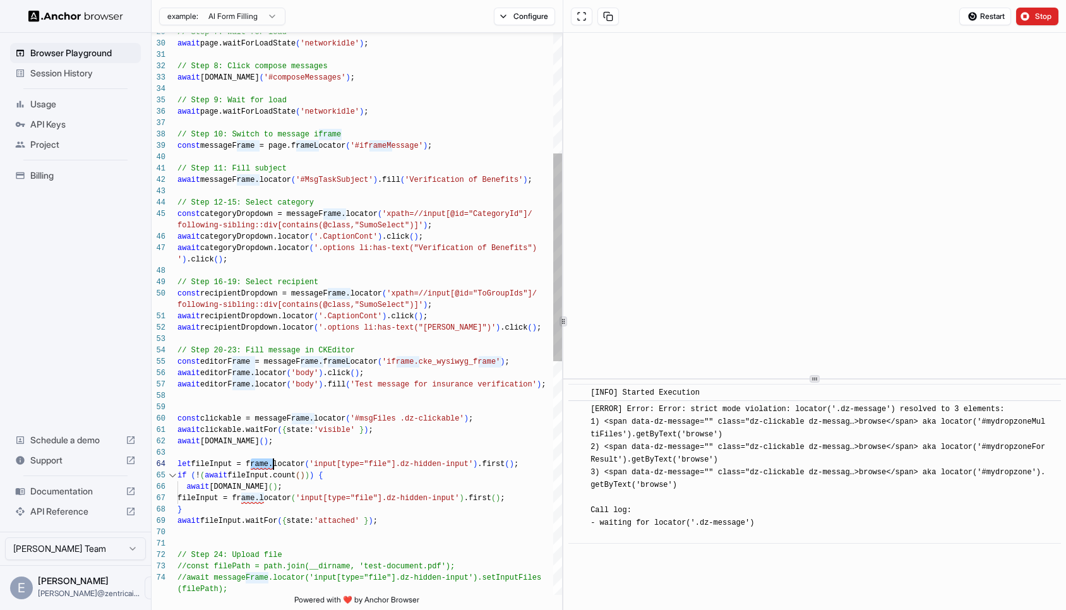
click at [265, 462] on div "// Step 24: Upload file await clickable.waitFor ( { state: 'visible' } ) ; cons…" at bounding box center [369, 466] width 385 height 1517
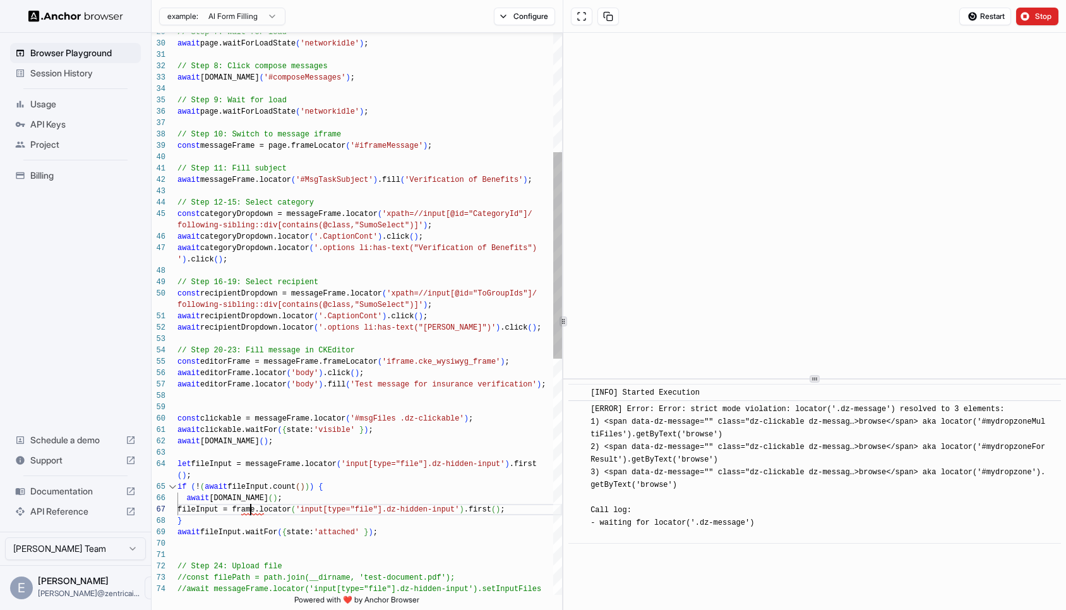
click at [248, 511] on div "// Step 24: Upload file await clickable.waitFor ( { state: 'visible' } ) ; cons…" at bounding box center [369, 472] width 385 height 1529
click at [226, 526] on div "// Step 24: Upload file await clickable.waitFor ( { state: 'visible' } ) ; cons…" at bounding box center [369, 472] width 385 height 1529
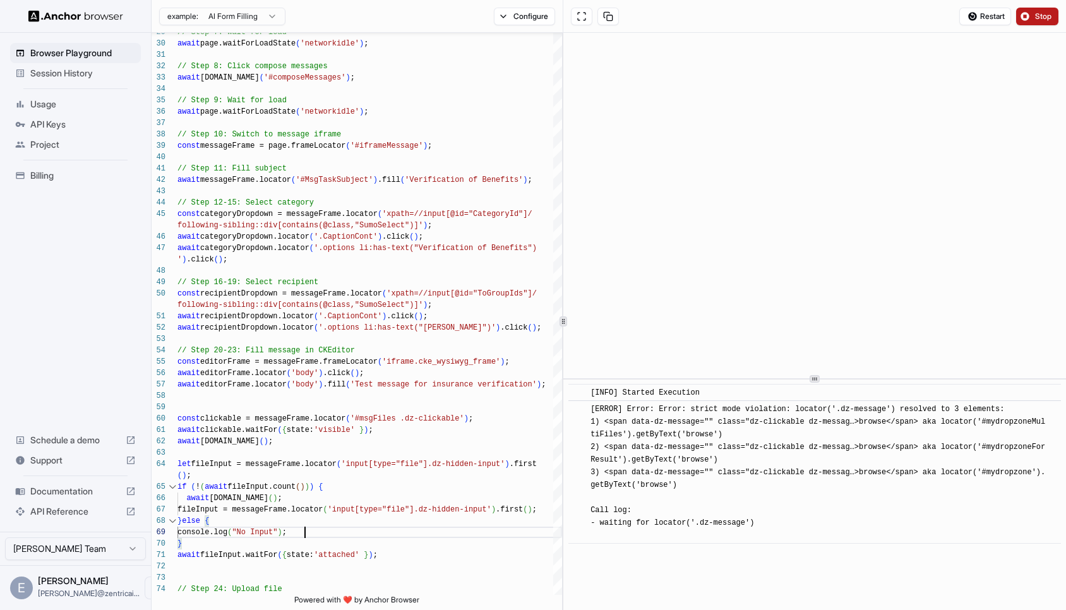
type textarea "**********"
click at [1036, 16] on span "Stop" at bounding box center [1044, 16] width 18 height 10
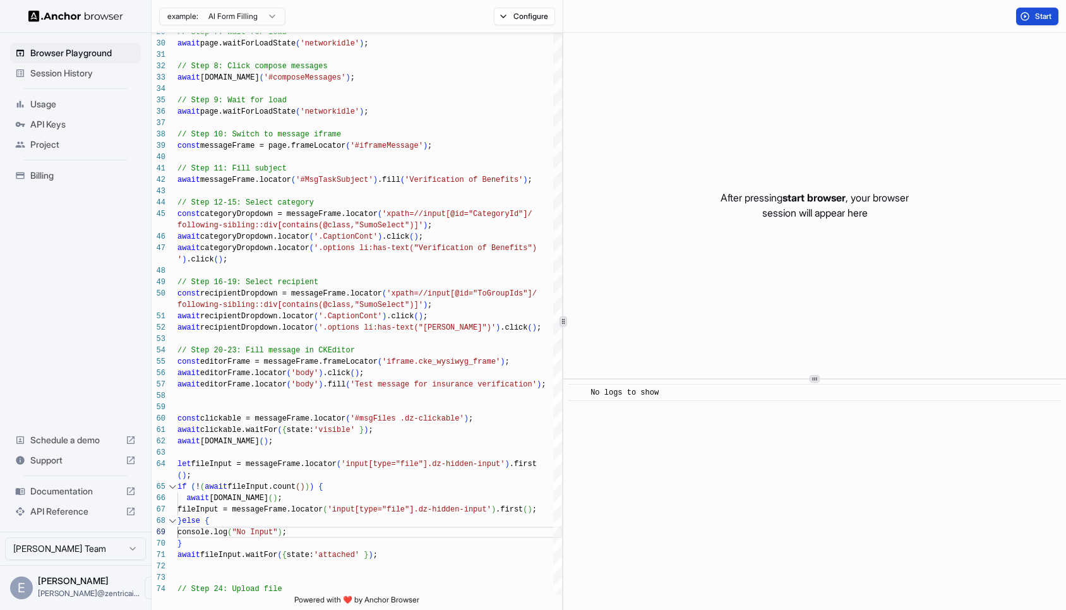
click at [1036, 16] on span "Start" at bounding box center [1044, 16] width 18 height 10
